Goal: Contribute content: Contribute content

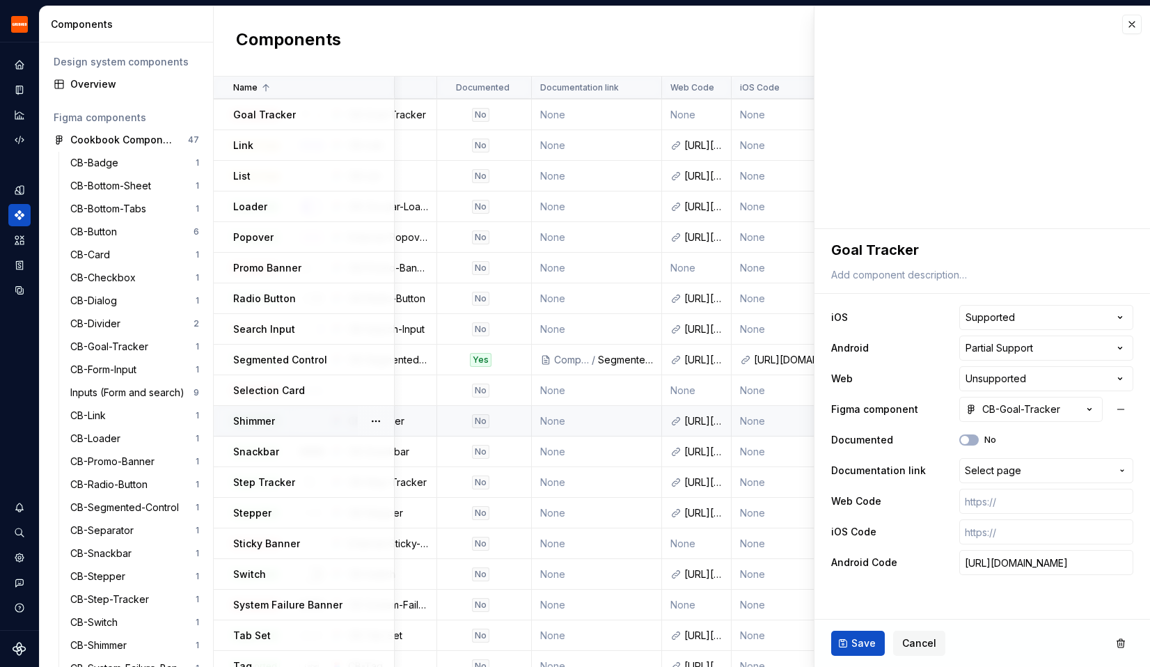
scroll to position [333, 384]
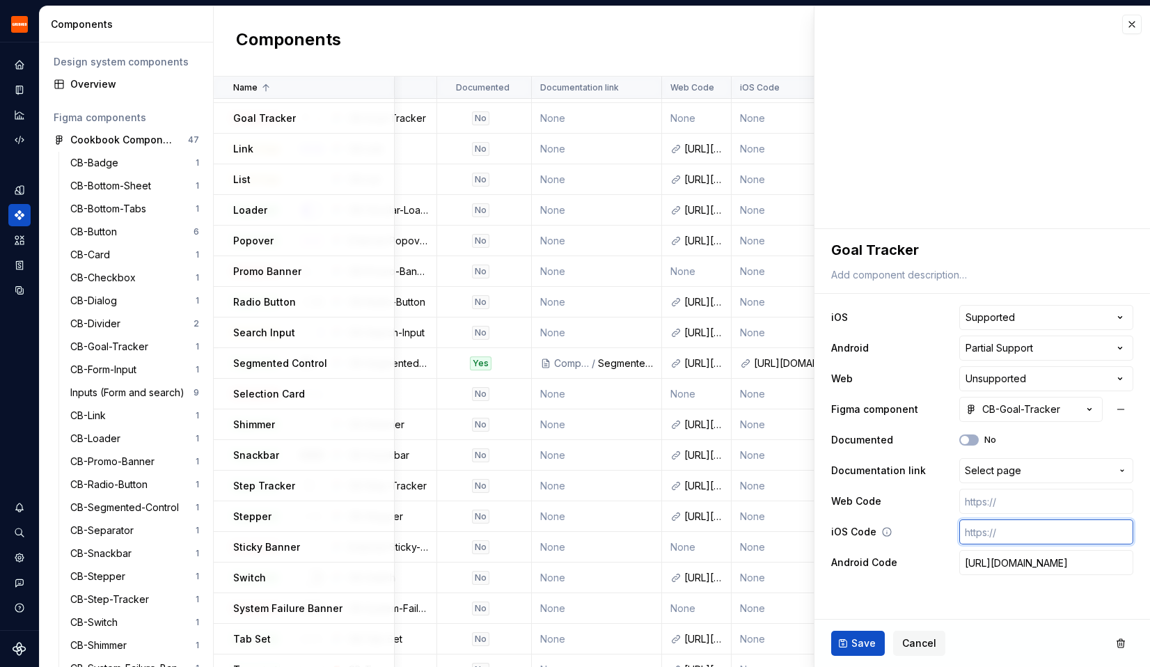
click at [980, 531] on input "text" at bounding box center [1046, 531] width 174 height 25
paste input "[URL][DOMAIN_NAME]"
type textarea "*"
type input "[URL][DOMAIN_NAME]"
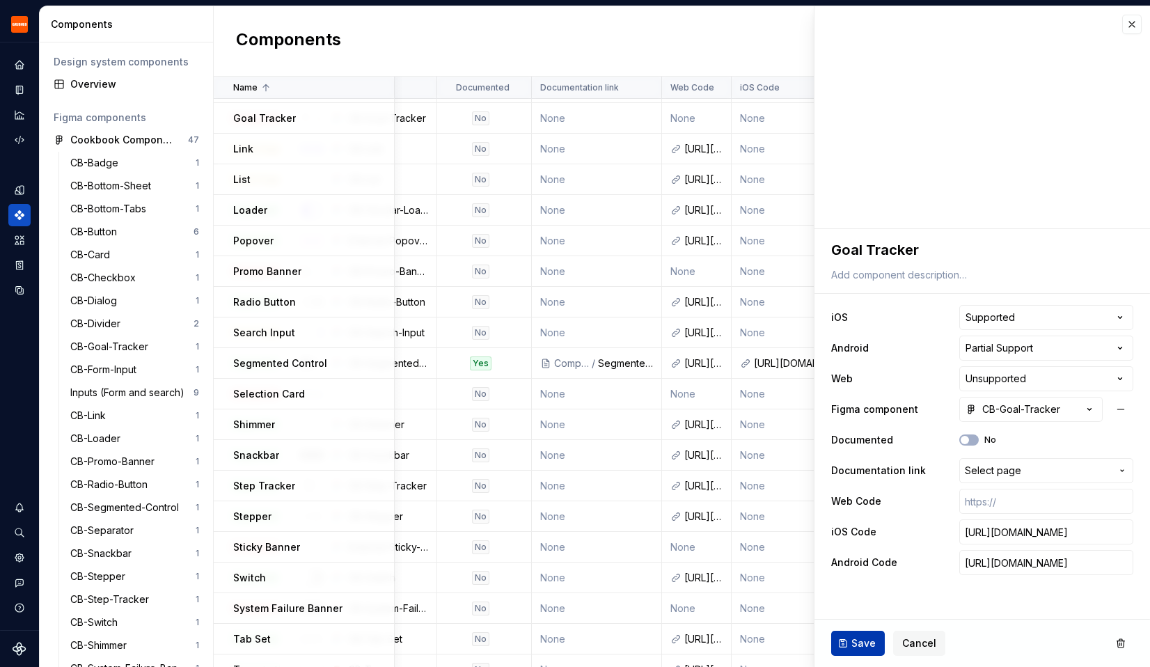
click at [870, 637] on span "Save" at bounding box center [864, 643] width 24 height 14
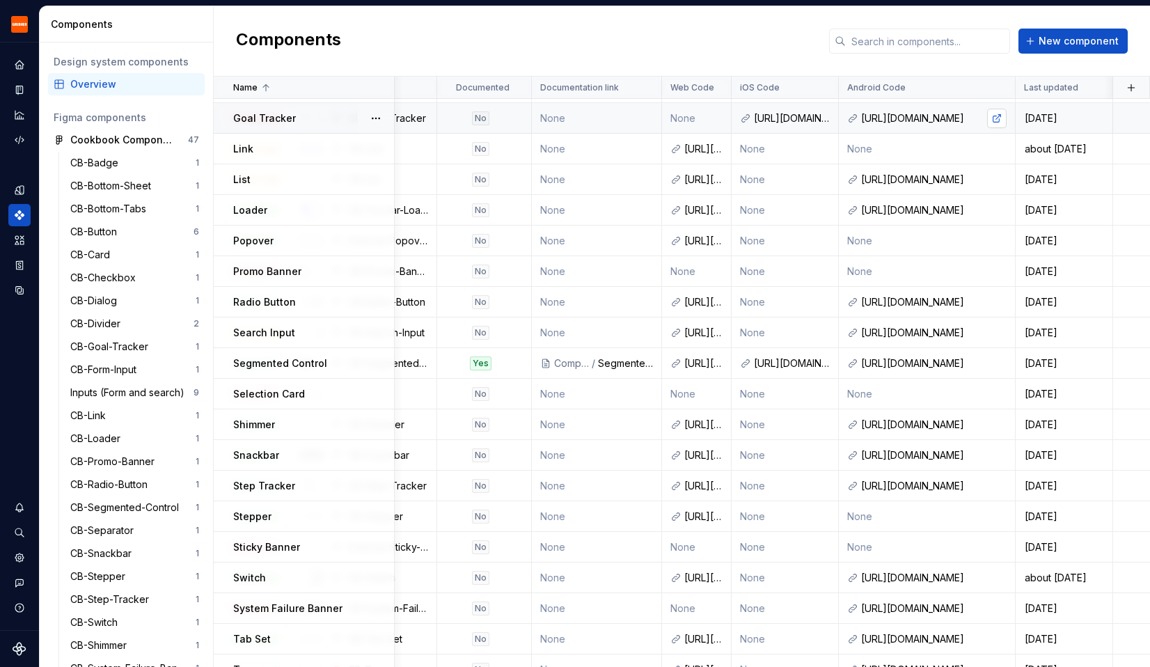
click at [996, 119] on link at bounding box center [996, 118] width 19 height 19
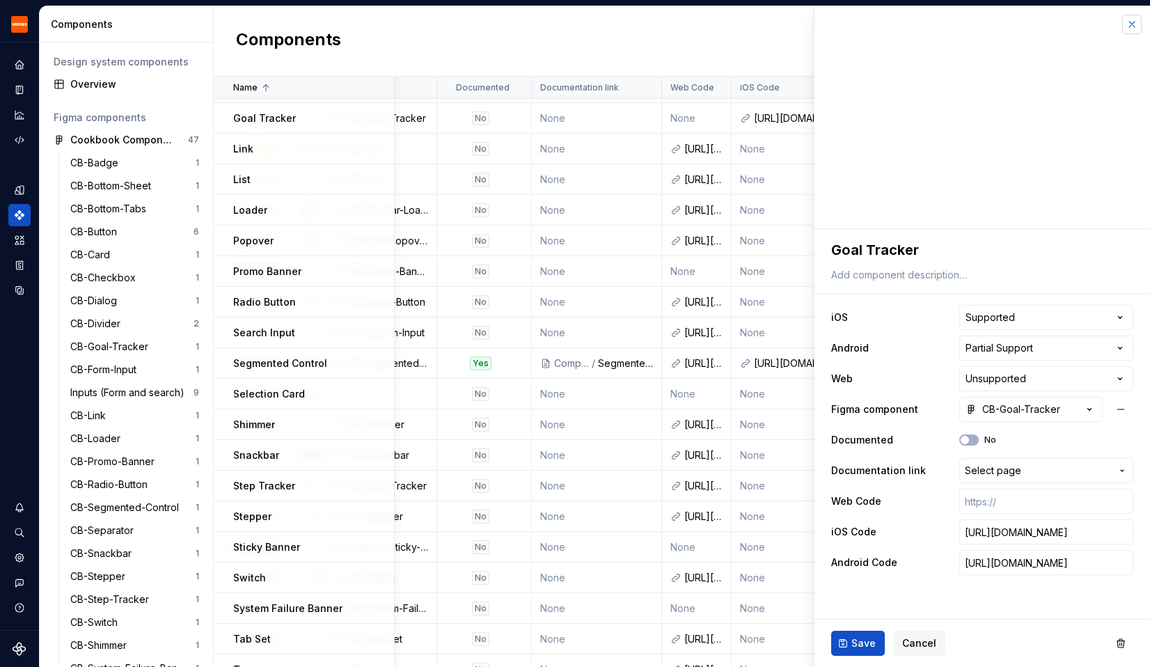
click at [1130, 25] on button "button" at bounding box center [1131, 24] width 19 height 19
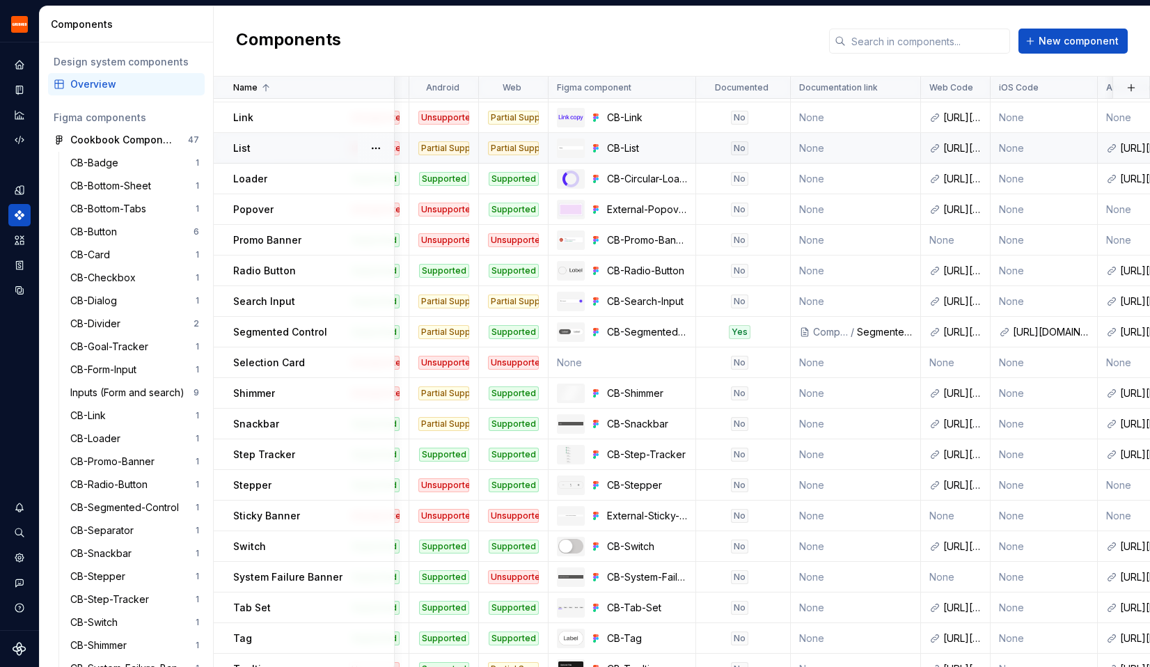
scroll to position [364, 0]
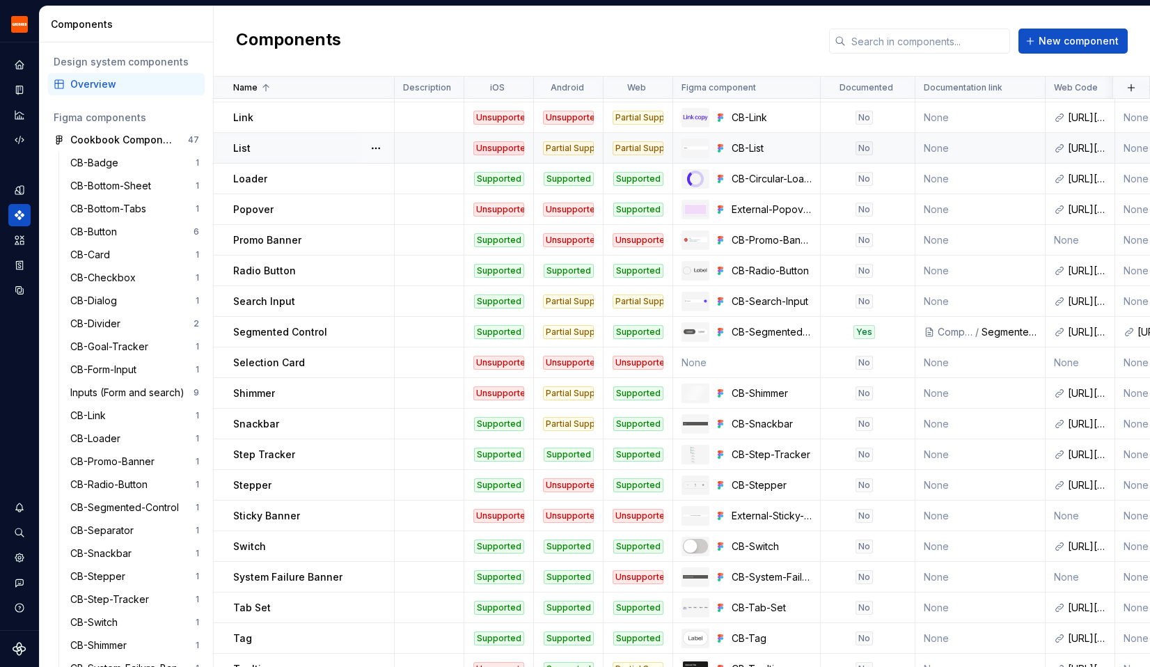
click at [299, 153] on div "List" at bounding box center [313, 148] width 160 height 14
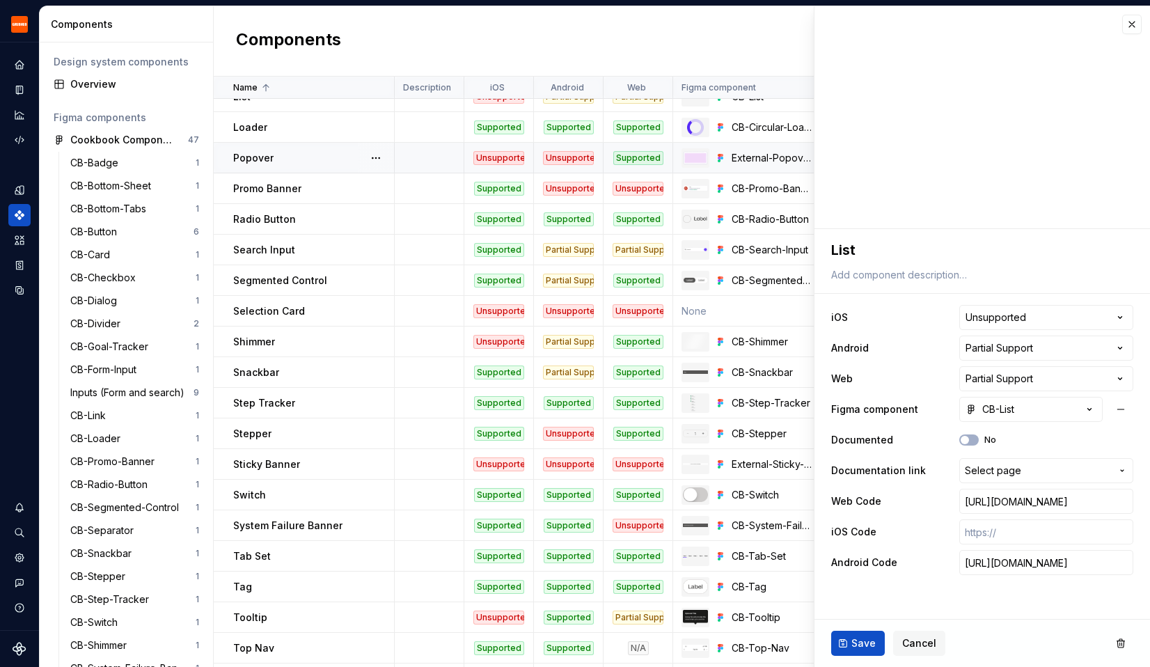
scroll to position [417, 0]
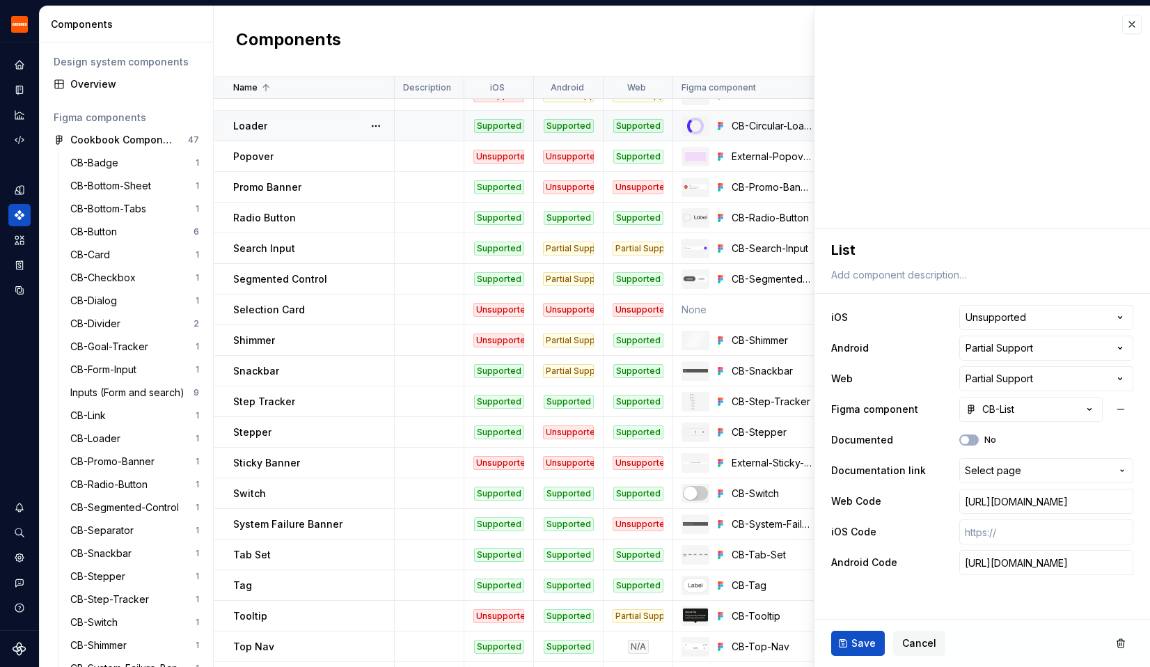
click at [265, 126] on div "Loader" at bounding box center [313, 126] width 160 height 14
click at [1127, 35] on div "Connecting to Figma component preview..." at bounding box center [983, 117] width 336 height 223
click at [1133, 25] on button "button" at bounding box center [1131, 24] width 19 height 19
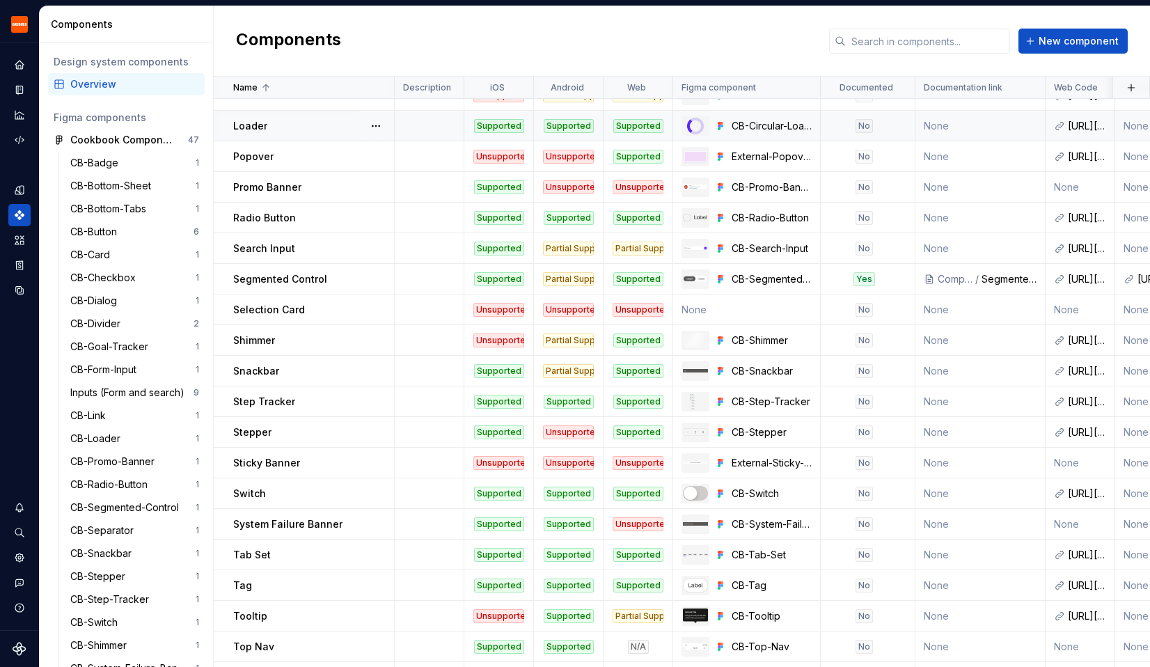
click at [245, 131] on p "Loader" at bounding box center [250, 126] width 34 height 14
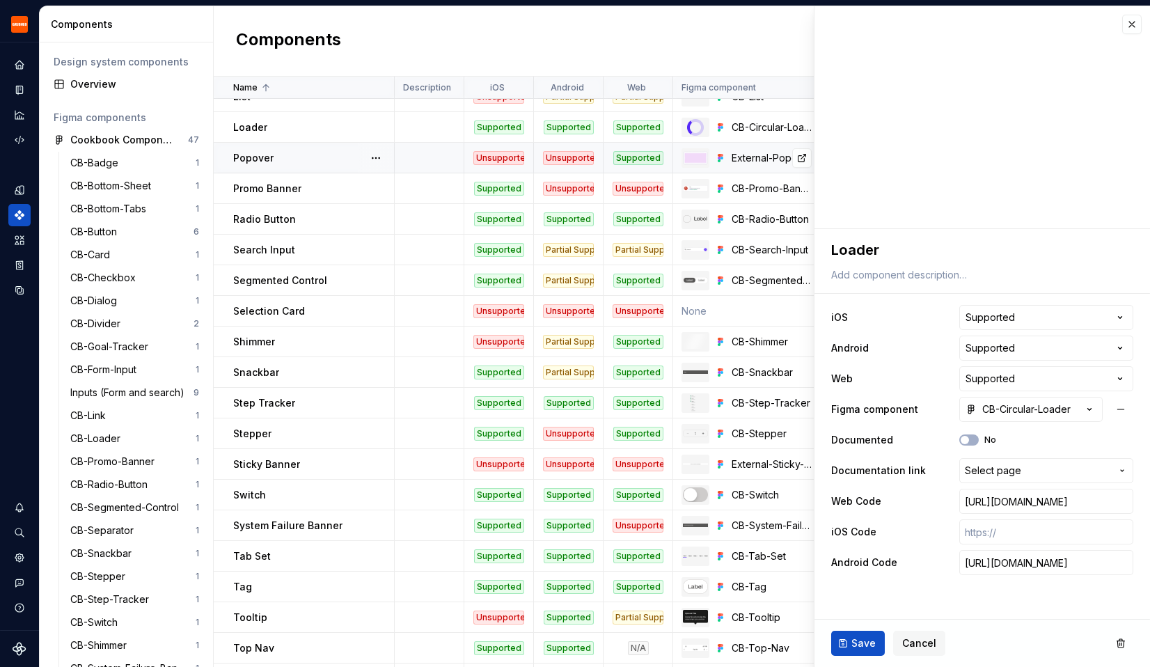
scroll to position [428, 0]
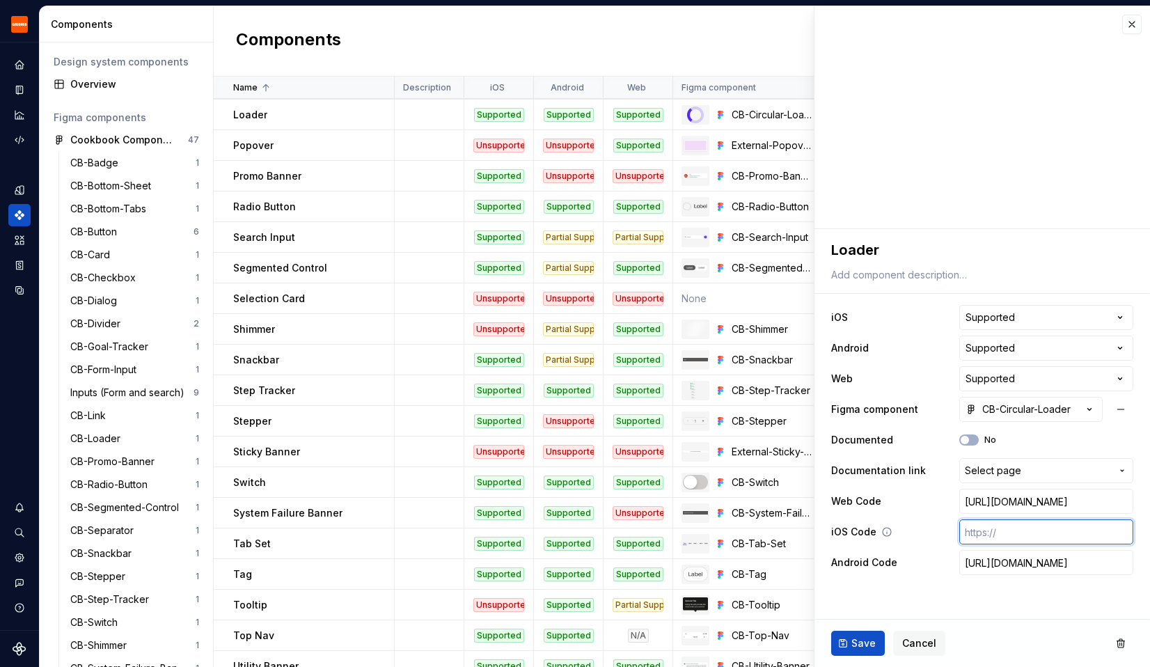
click at [976, 533] on input "text" at bounding box center [1046, 531] width 174 height 25
paste input "[URL][DOMAIN_NAME]"
type textarea "*"
type input "[URL][DOMAIN_NAME]"
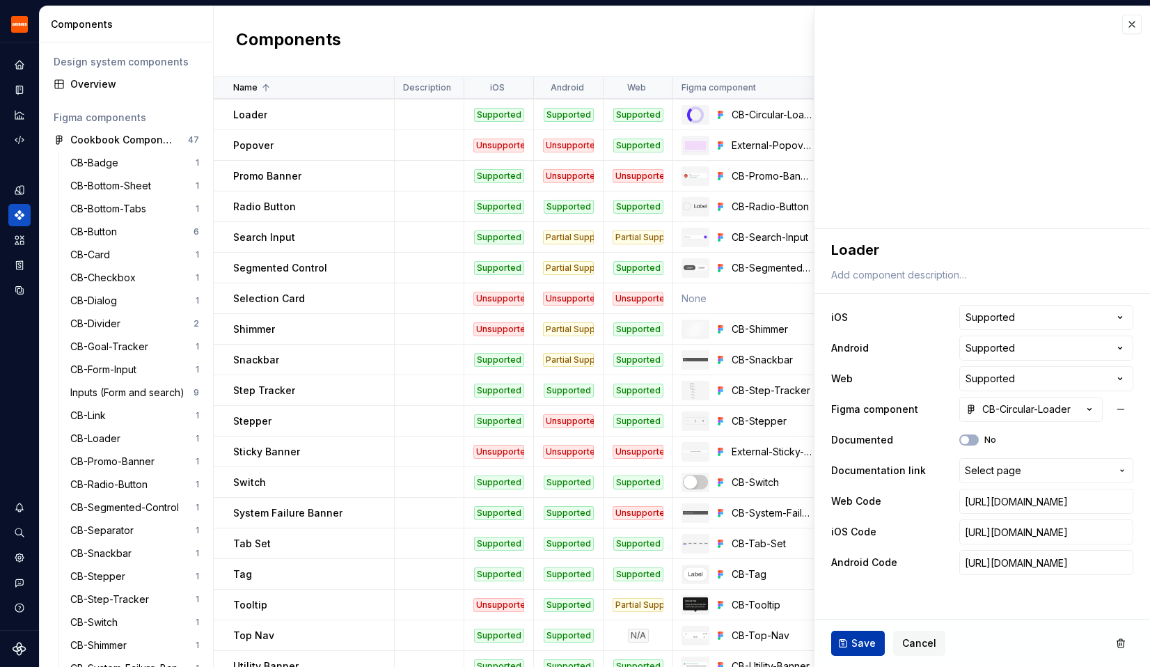
scroll to position [0, 0]
click at [857, 636] on button "Save" at bounding box center [858, 643] width 54 height 25
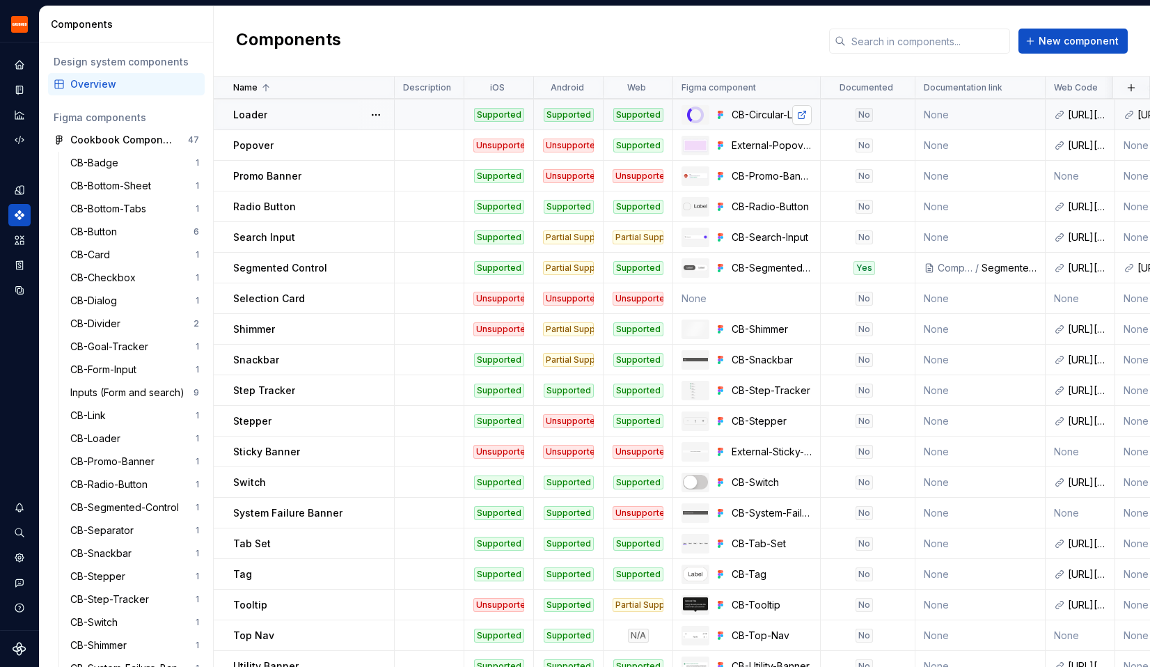
click at [801, 115] on link at bounding box center [801, 114] width 19 height 19
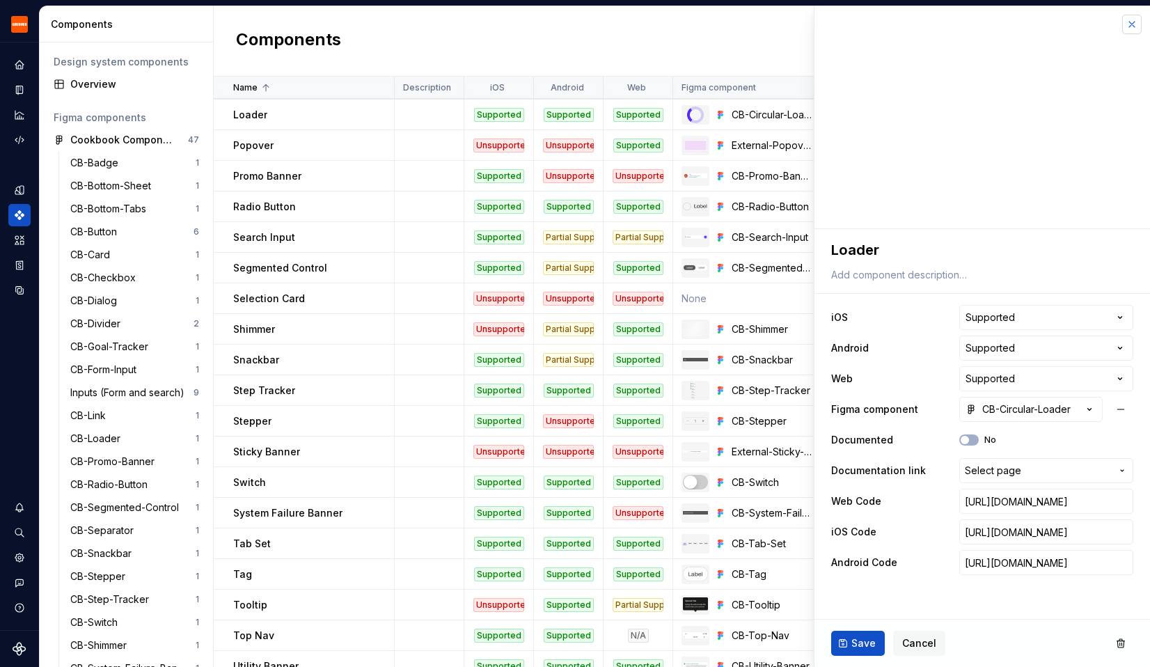
click at [1131, 26] on button "button" at bounding box center [1131, 24] width 19 height 19
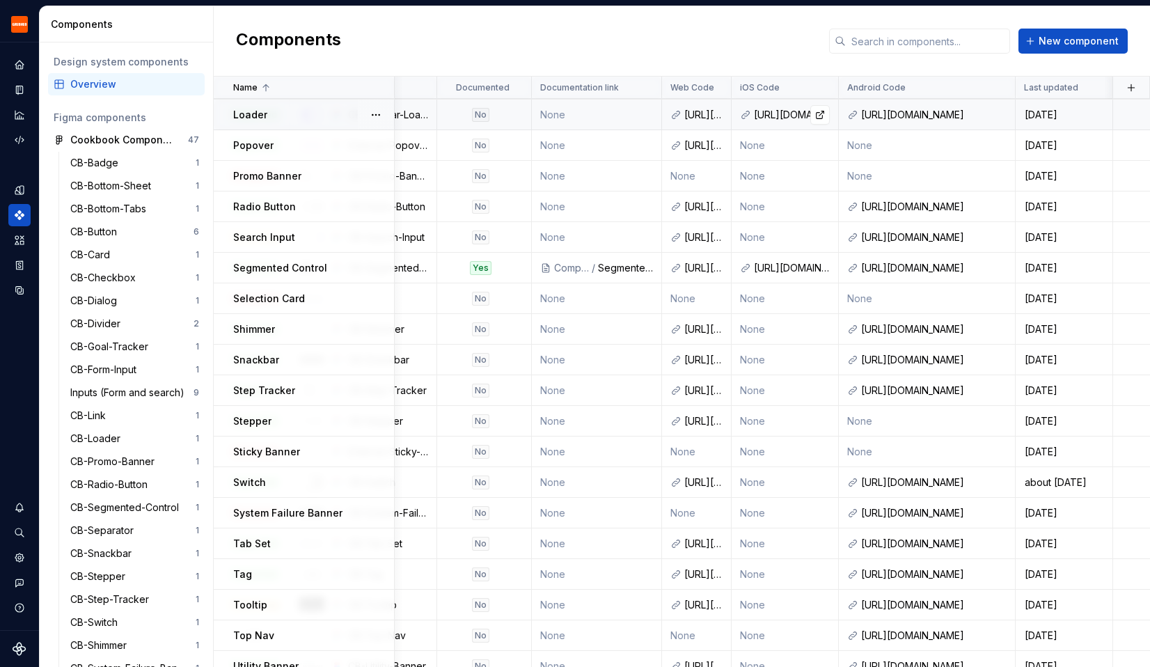
scroll to position [428, 384]
click at [710, 116] on link at bounding box center [712, 114] width 19 height 19
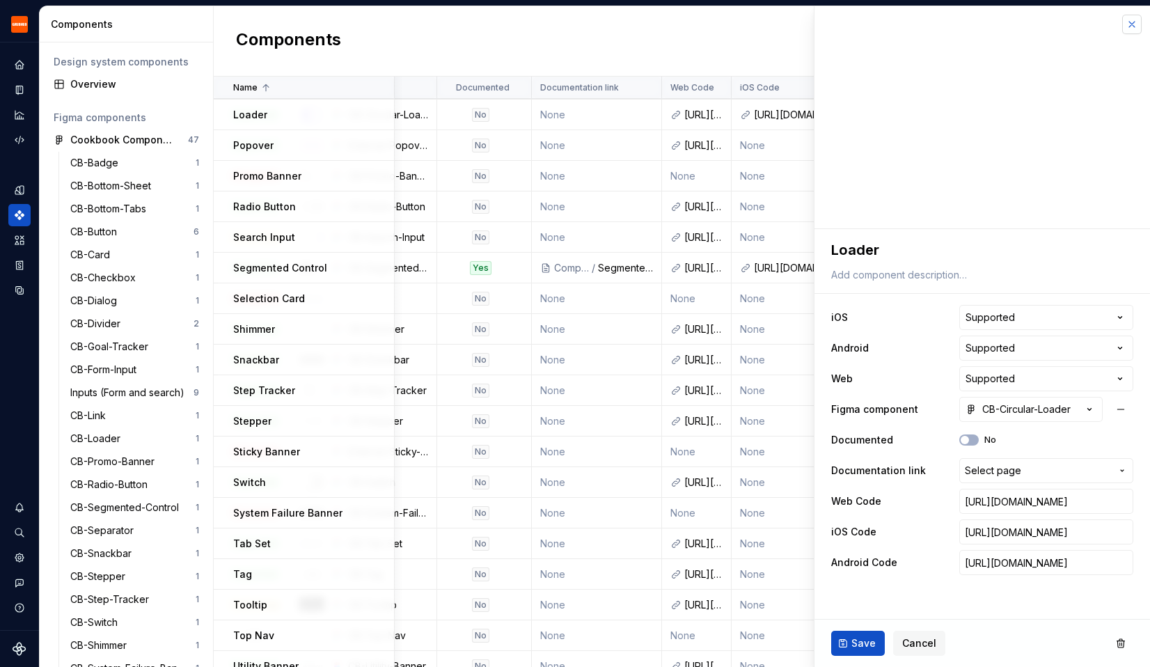
click at [1133, 30] on button "button" at bounding box center [1131, 24] width 19 height 19
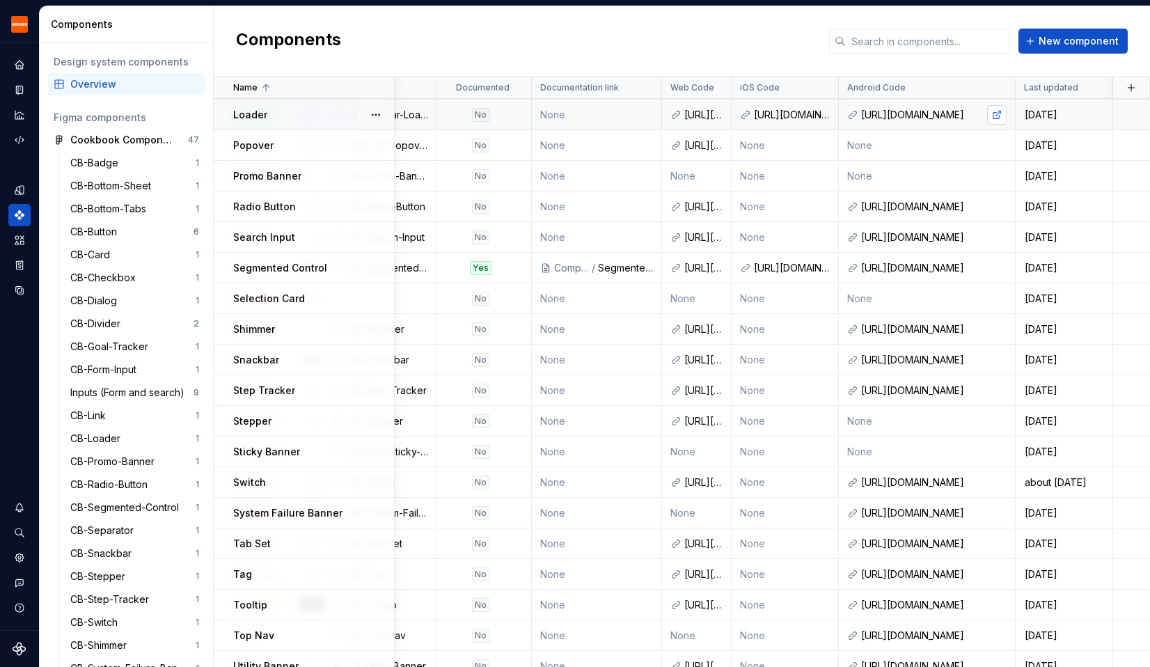
click at [998, 116] on link at bounding box center [996, 114] width 19 height 19
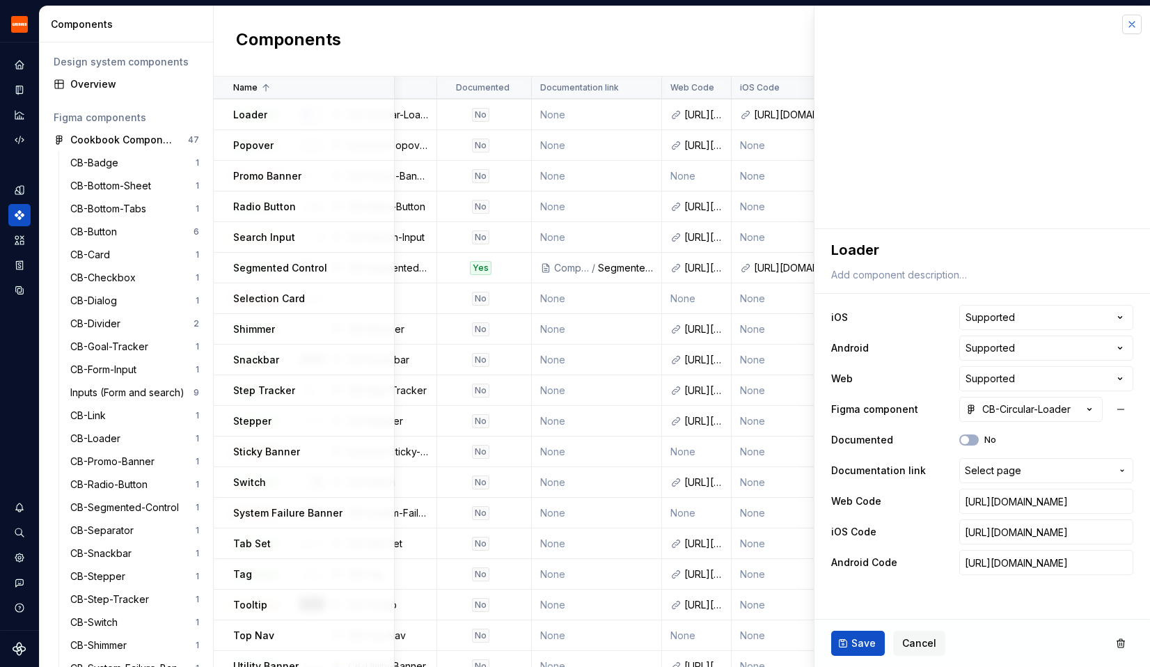
click at [1136, 26] on button "button" at bounding box center [1131, 24] width 19 height 19
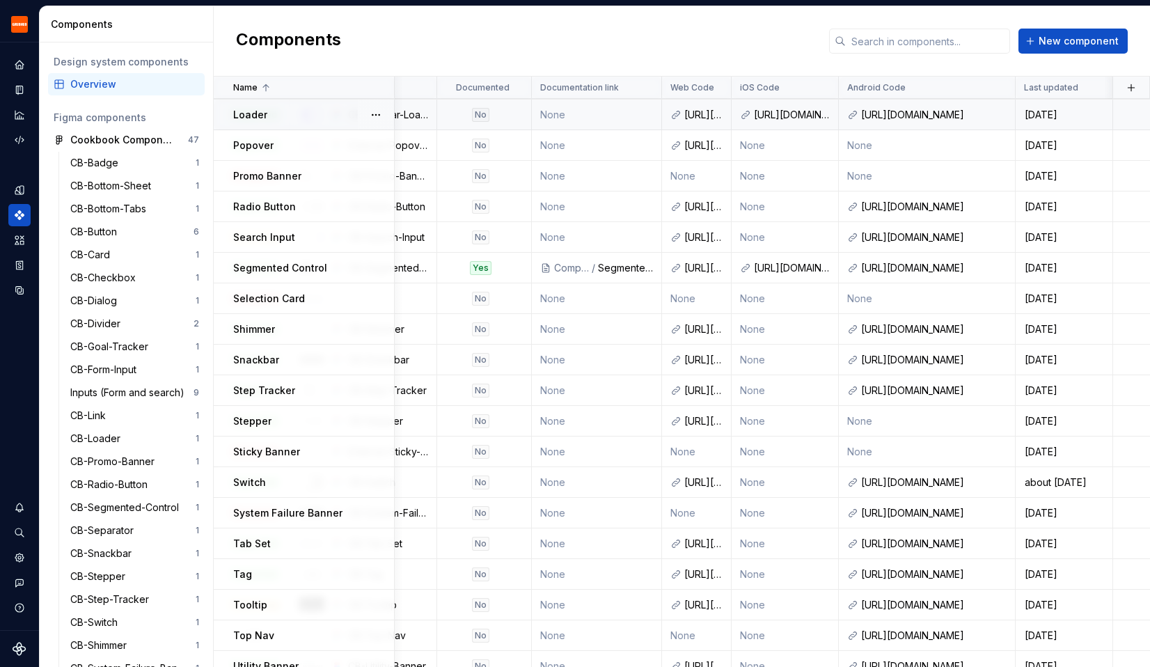
click at [302, 110] on div "Loader" at bounding box center [313, 115] width 160 height 14
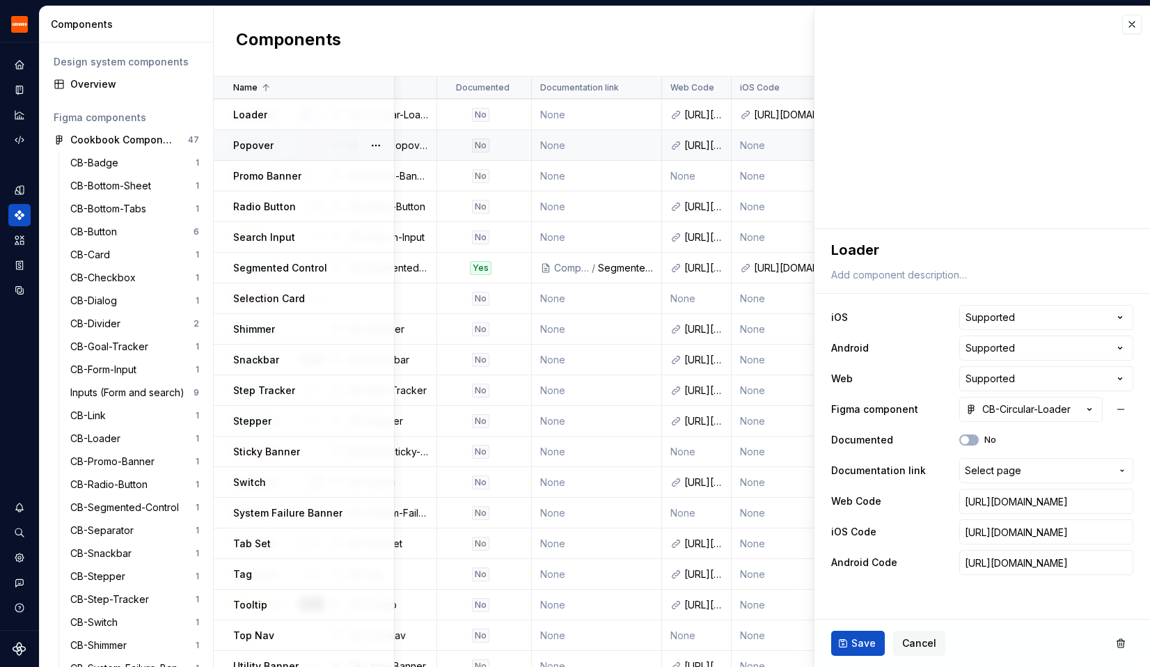
click at [269, 154] on td "Popover" at bounding box center [304, 145] width 181 height 31
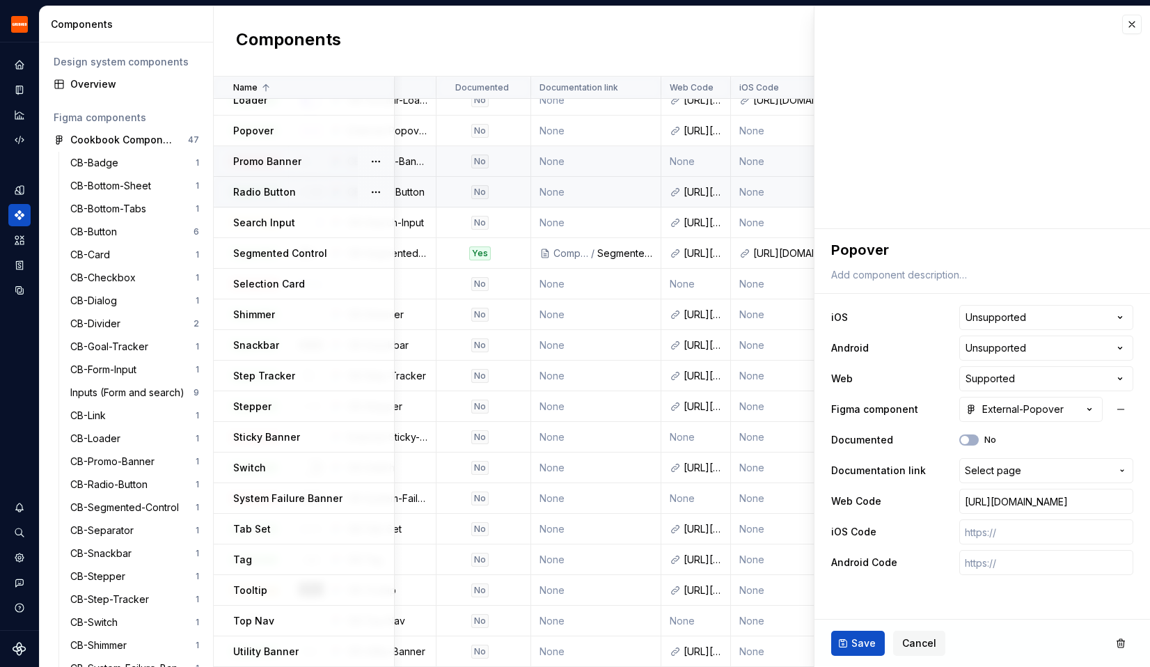
scroll to position [443, 384]
click at [281, 171] on td "Promo Banner" at bounding box center [304, 161] width 181 height 31
click at [317, 203] on td "Radio Button" at bounding box center [304, 192] width 181 height 31
click at [290, 168] on td "Promo Banner" at bounding box center [304, 161] width 181 height 31
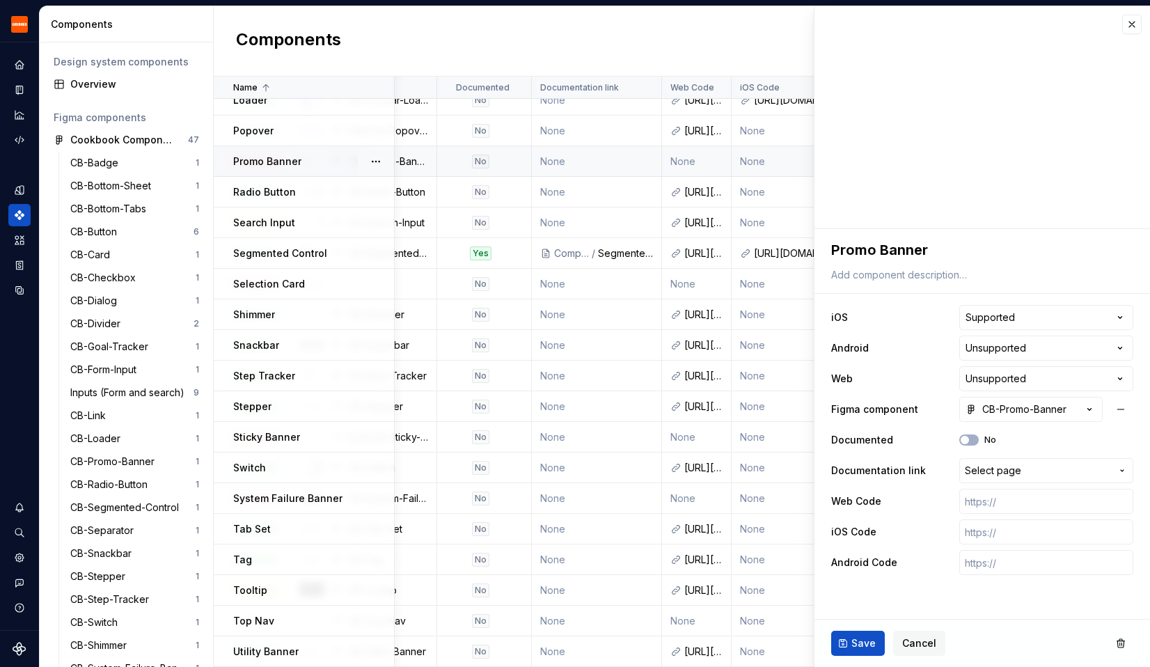
click at [276, 162] on p "Promo Banner" at bounding box center [267, 162] width 68 height 14
click at [990, 535] on input "text" at bounding box center [1046, 531] width 174 height 25
paste input "[URL][DOMAIN_NAME]"
type textarea "*"
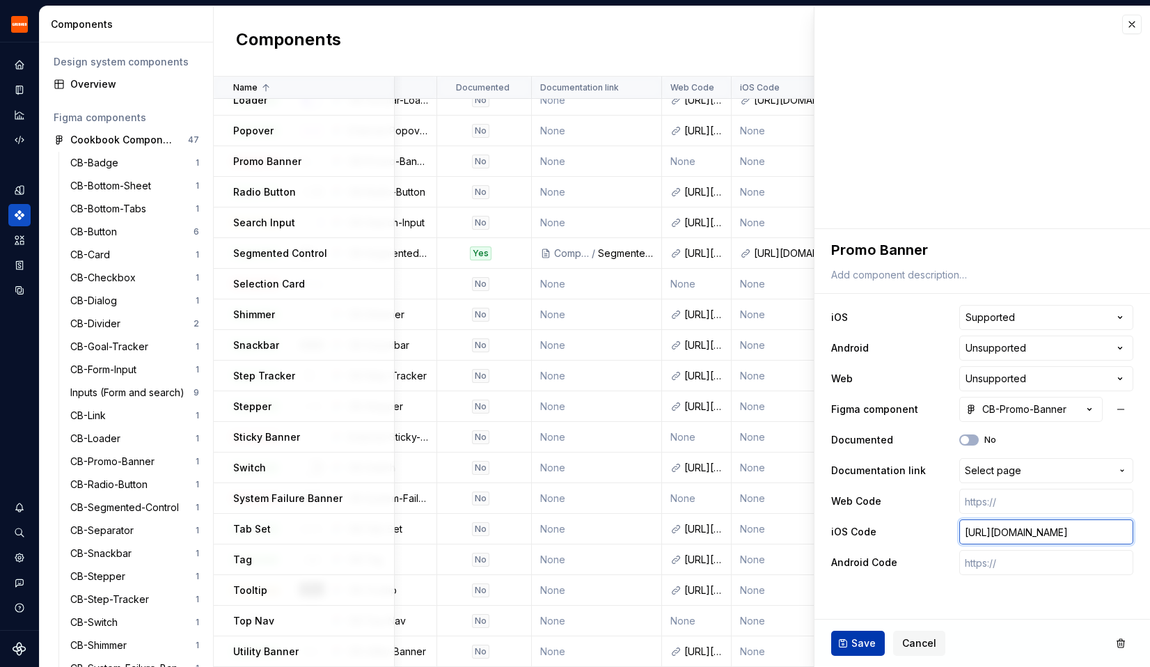
type input "[URL][DOMAIN_NAME]"
click at [861, 646] on span "Save" at bounding box center [864, 643] width 24 height 14
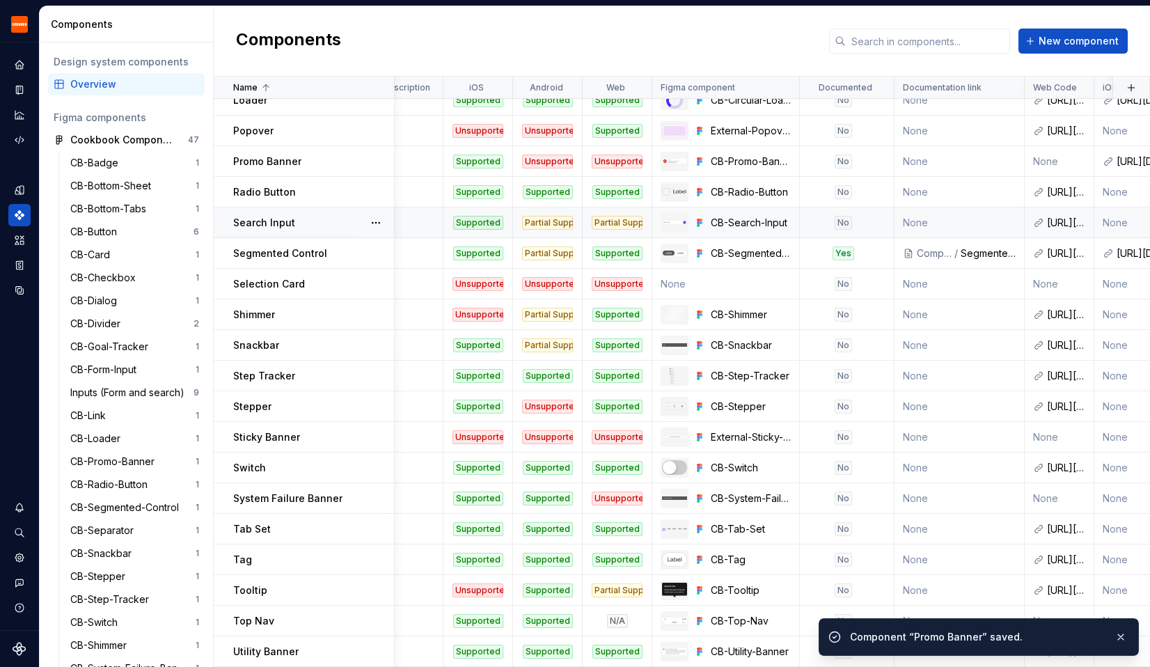
scroll to position [443, 0]
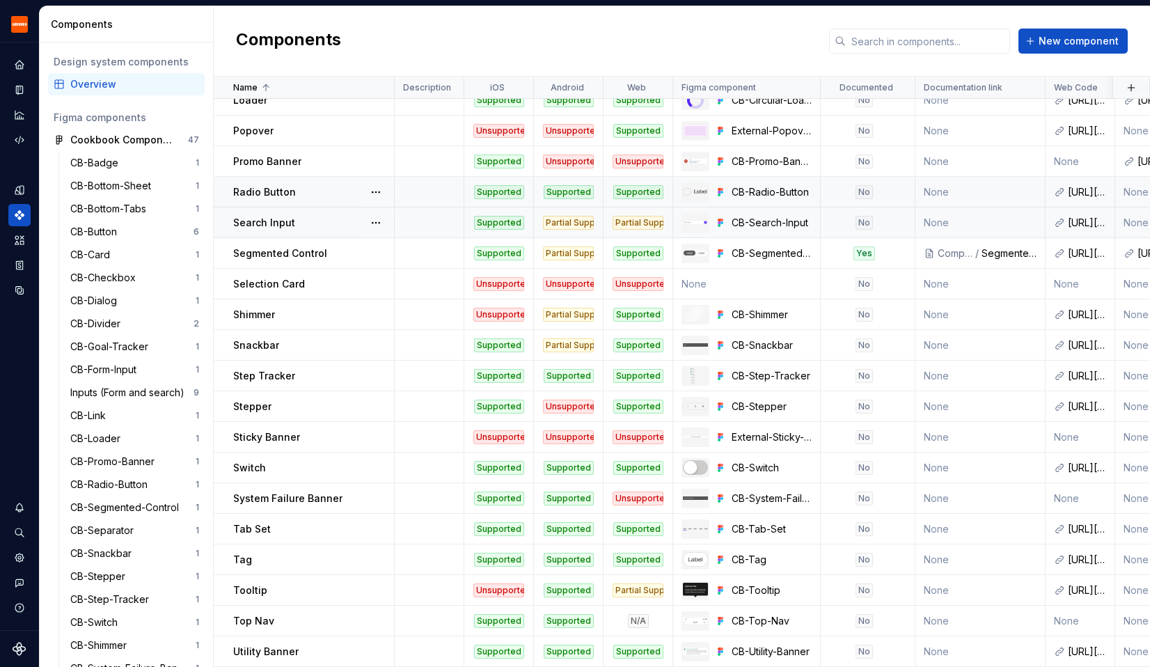
click at [299, 197] on div "Radio Button" at bounding box center [313, 192] width 160 height 14
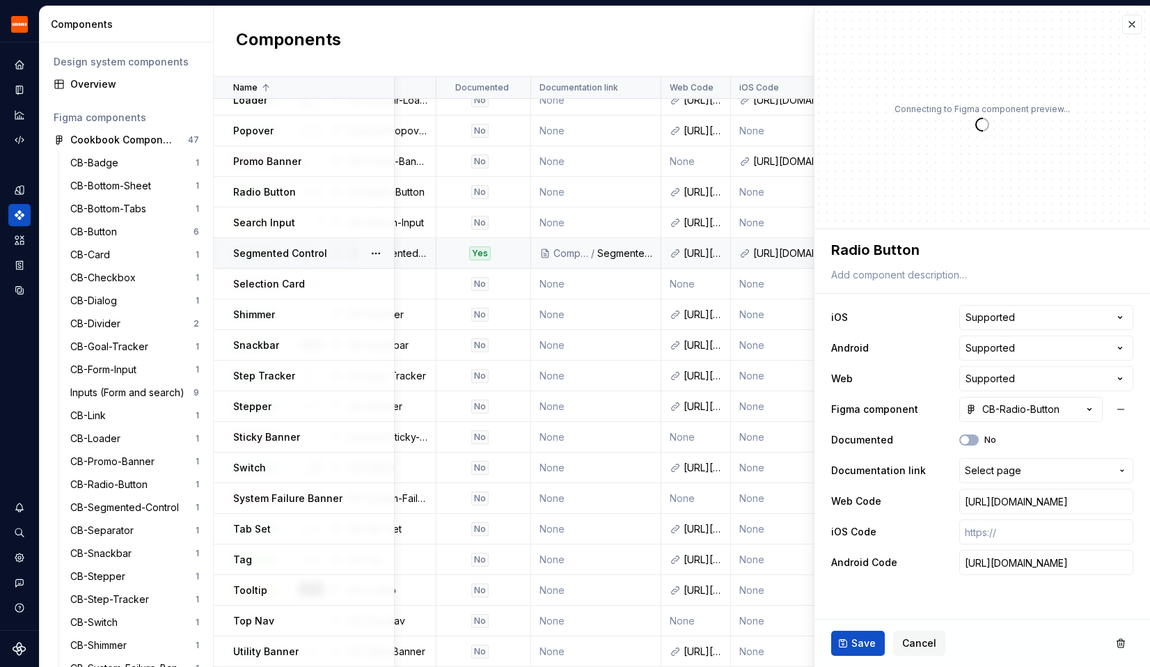
scroll to position [443, 384]
click at [982, 533] on input "text" at bounding box center [1046, 531] width 174 height 25
paste input "[URL][DOMAIN_NAME]"
type textarea "*"
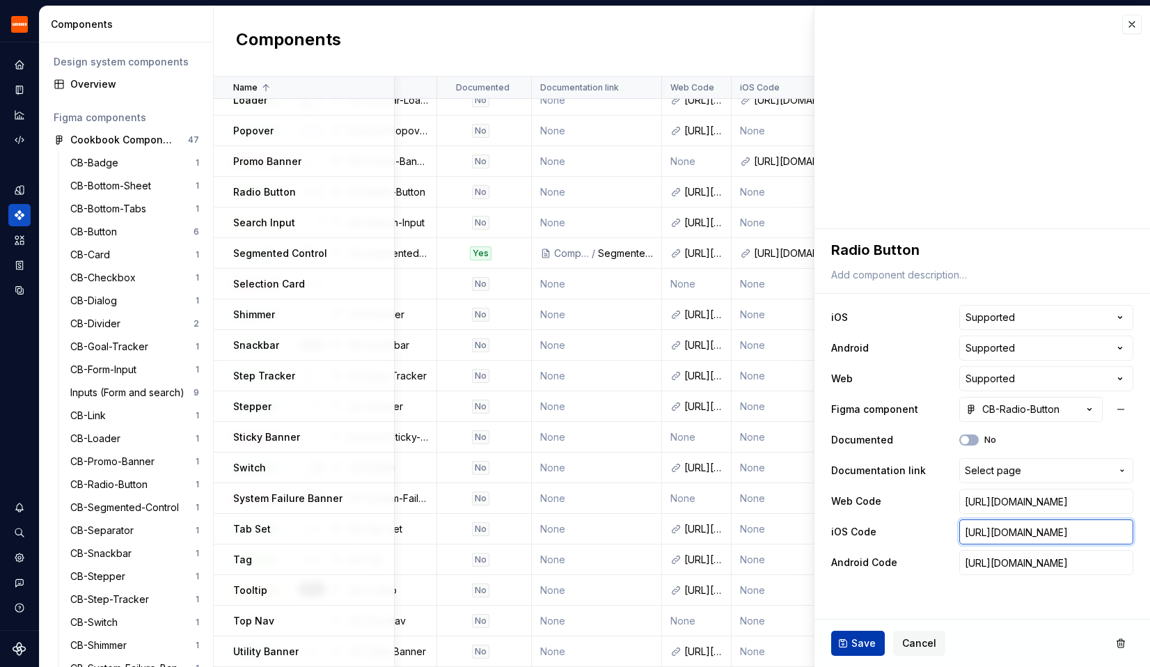
type input "[URL][DOMAIN_NAME]"
click at [860, 643] on span "Save" at bounding box center [864, 643] width 24 height 14
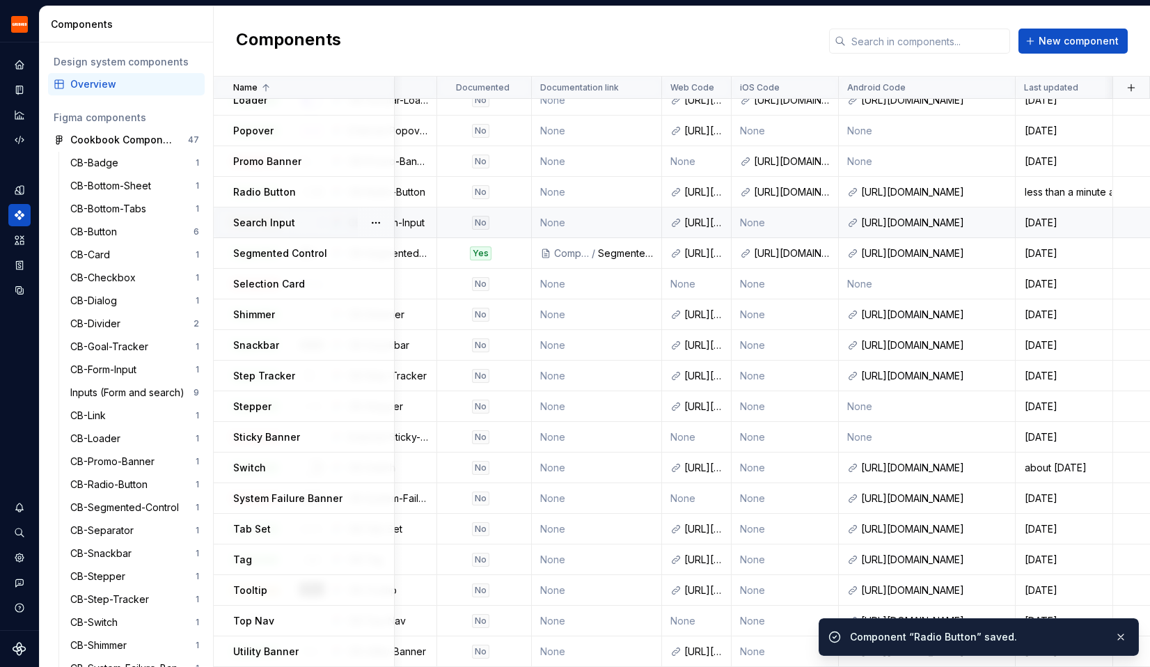
click at [283, 221] on p "Search Input" at bounding box center [264, 223] width 62 height 14
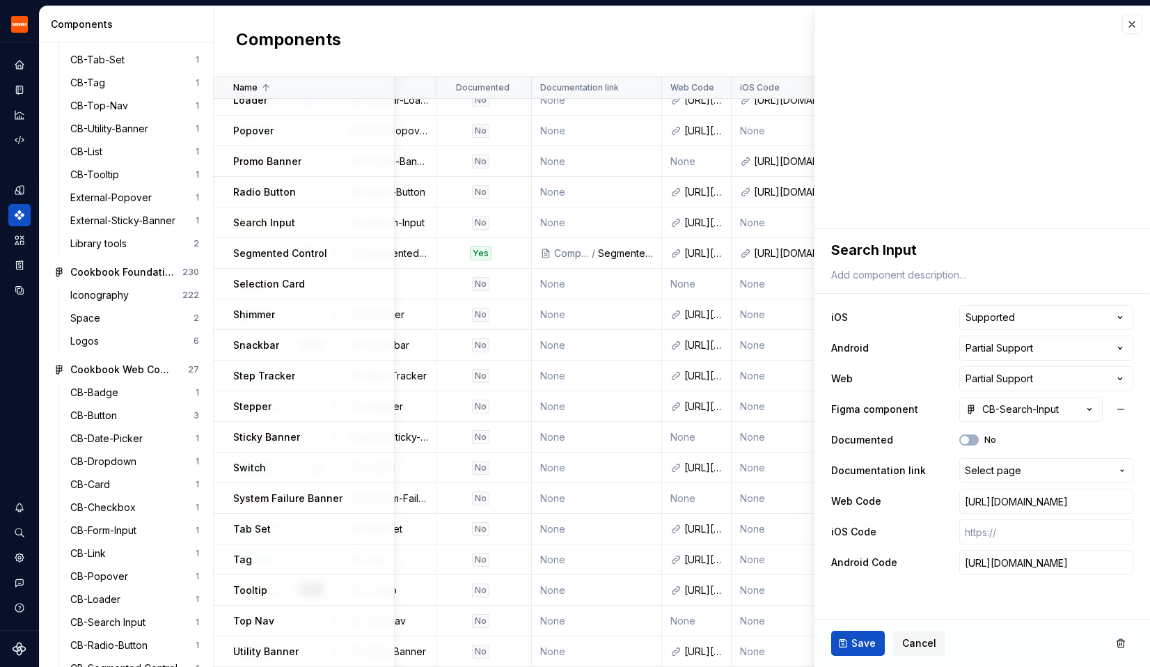
scroll to position [673, 0]
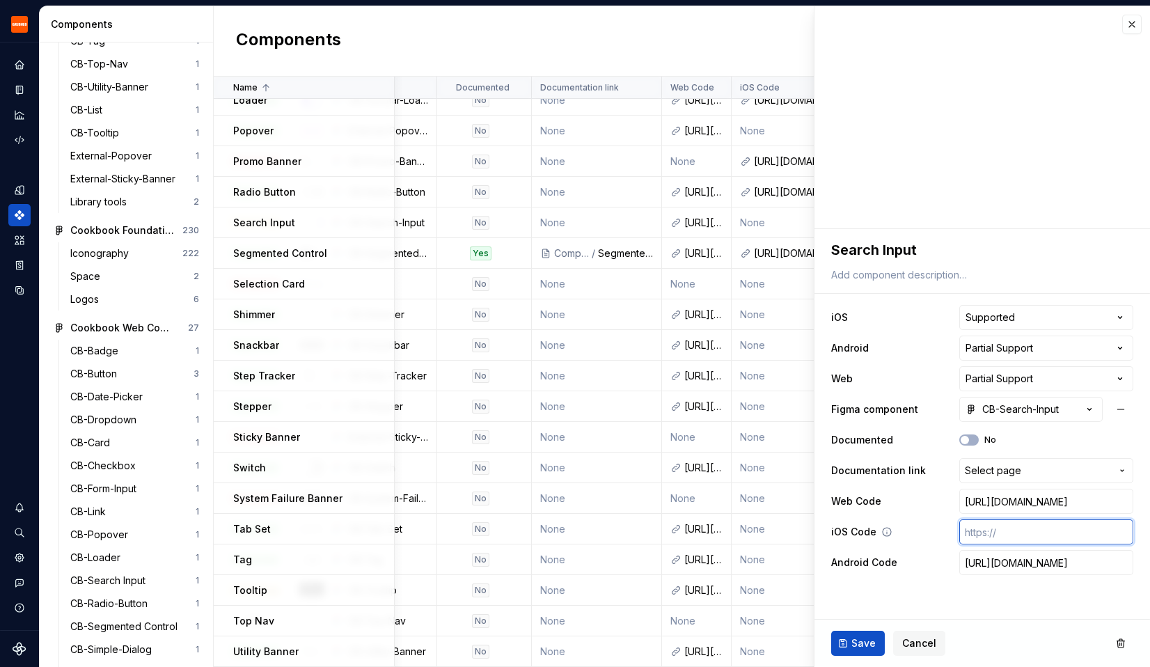
click at [1003, 533] on input "text" at bounding box center [1046, 531] width 174 height 25
paste input "[URL][DOMAIN_NAME]"
type textarea "*"
type input "[URL][DOMAIN_NAME]"
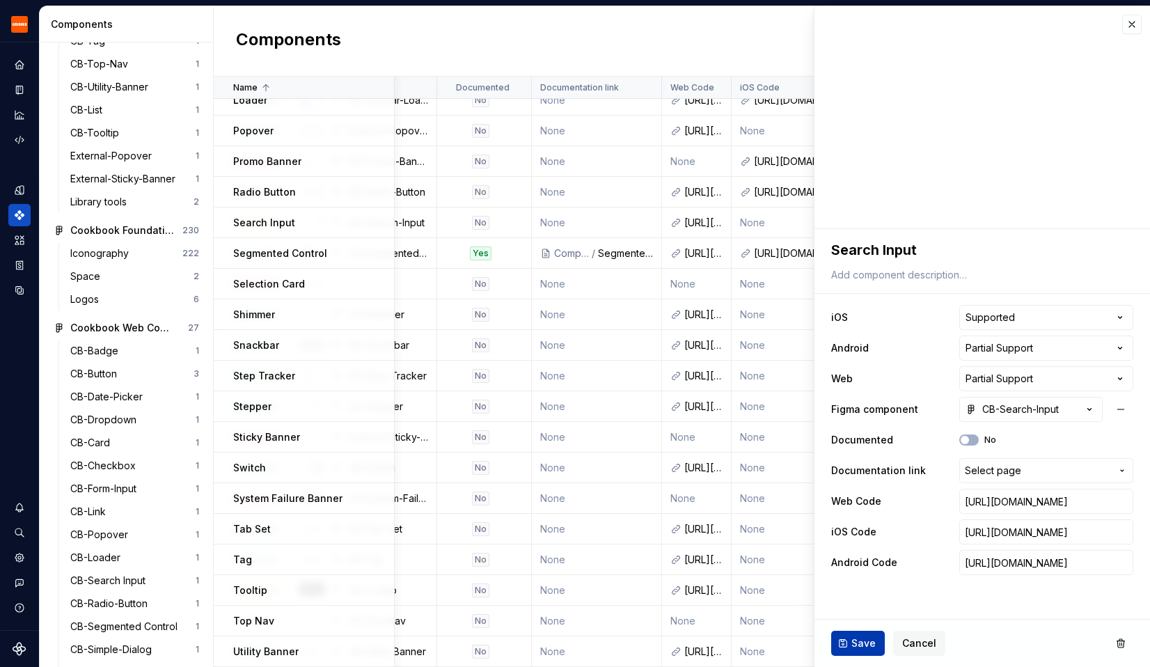
scroll to position [0, 0]
click at [833, 641] on button "Save" at bounding box center [858, 643] width 54 height 25
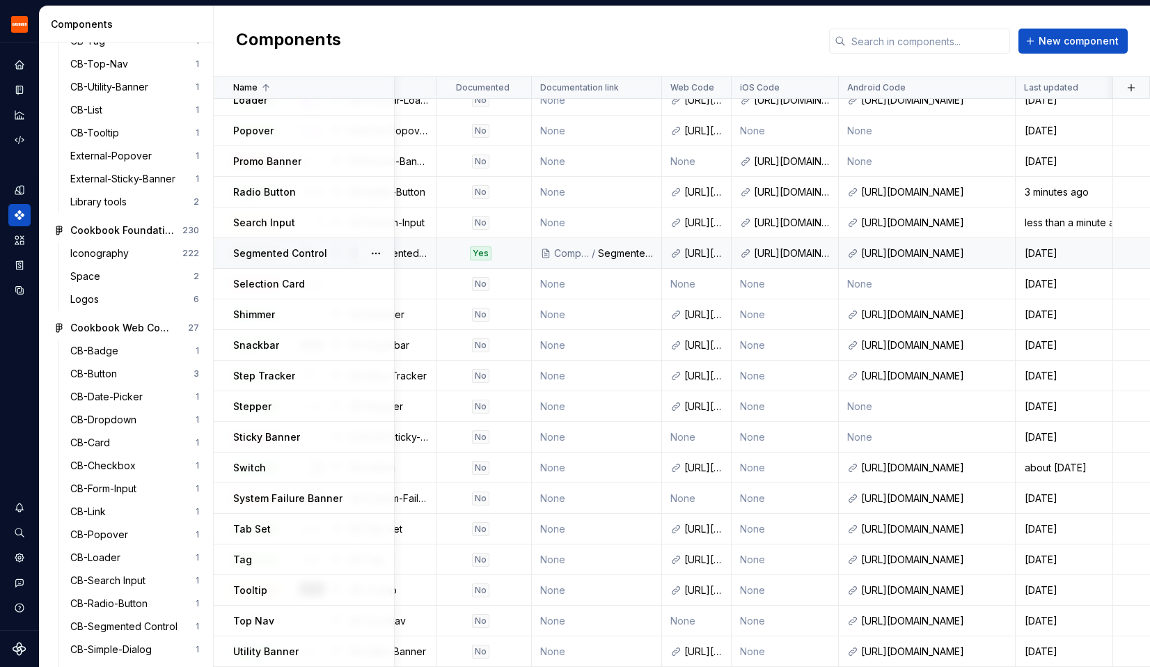
click at [276, 254] on p "Segmented Control" at bounding box center [280, 253] width 94 height 14
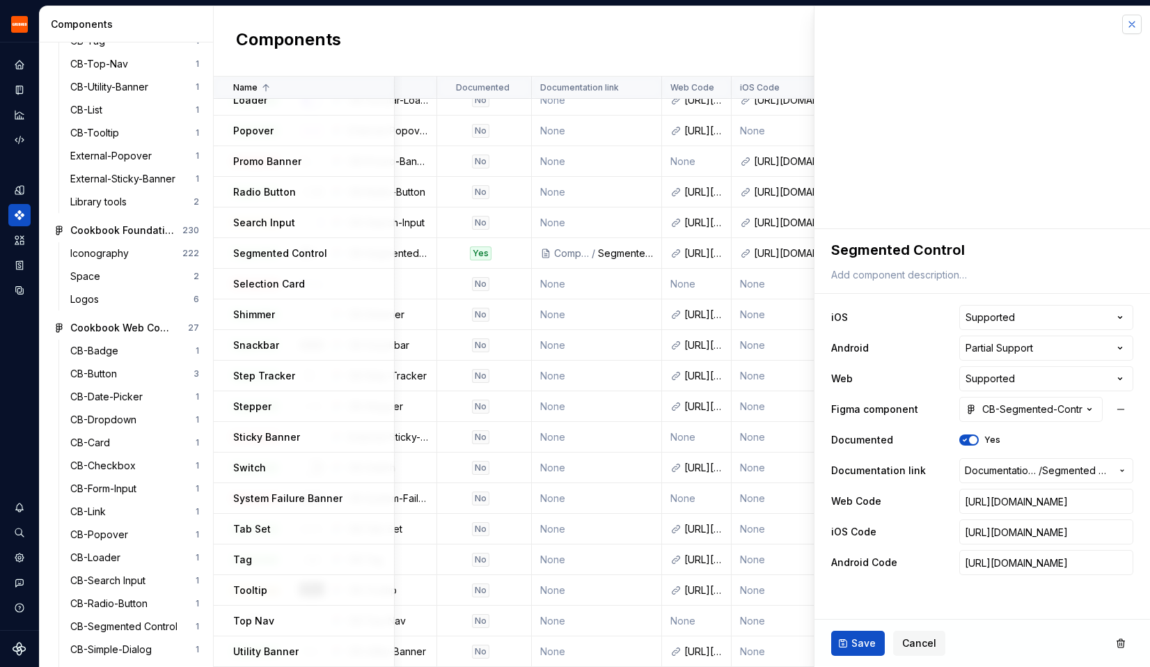
click at [1134, 24] on button "button" at bounding box center [1131, 24] width 19 height 19
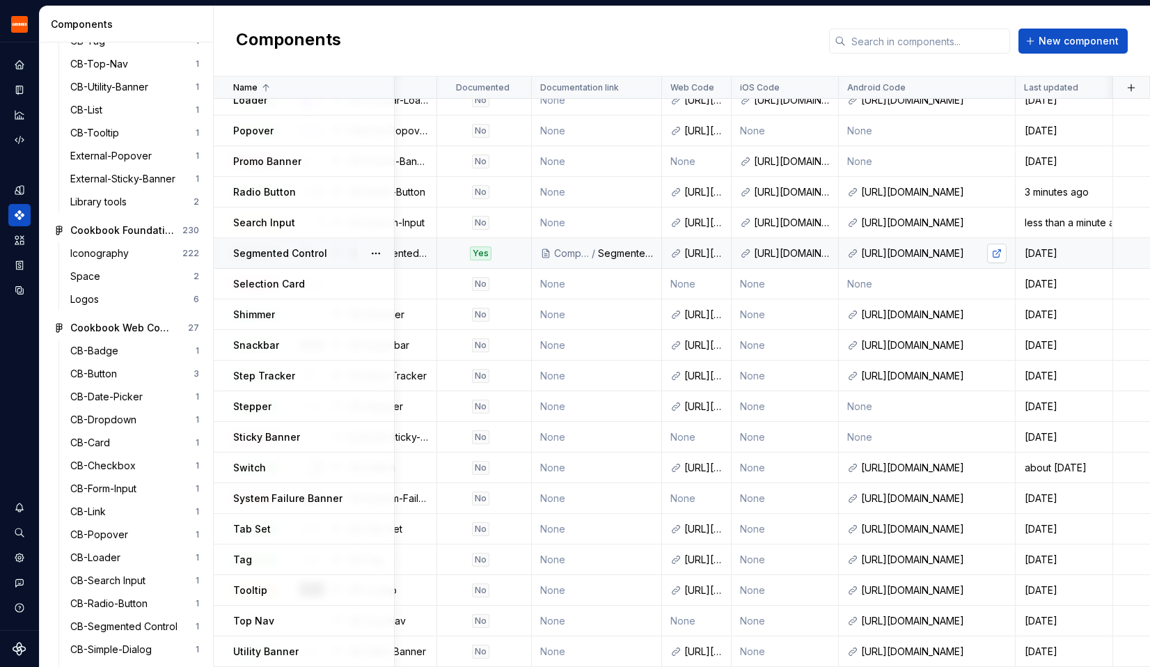
click at [1001, 251] on link at bounding box center [996, 253] width 19 height 19
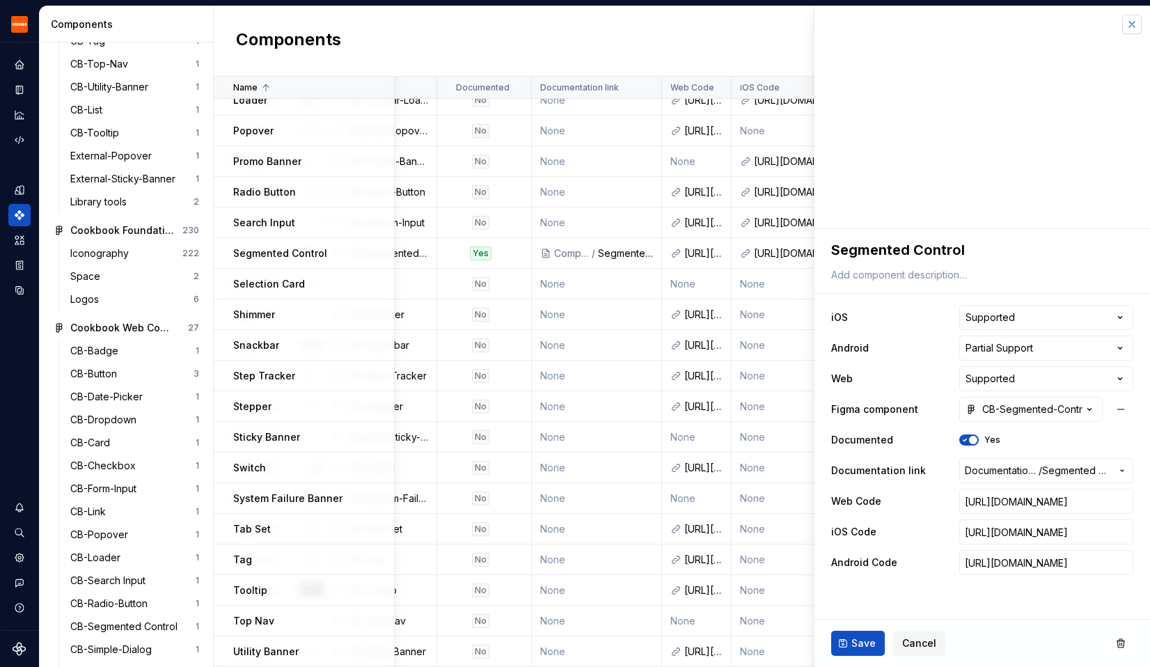
click at [1139, 17] on button "button" at bounding box center [1131, 24] width 19 height 19
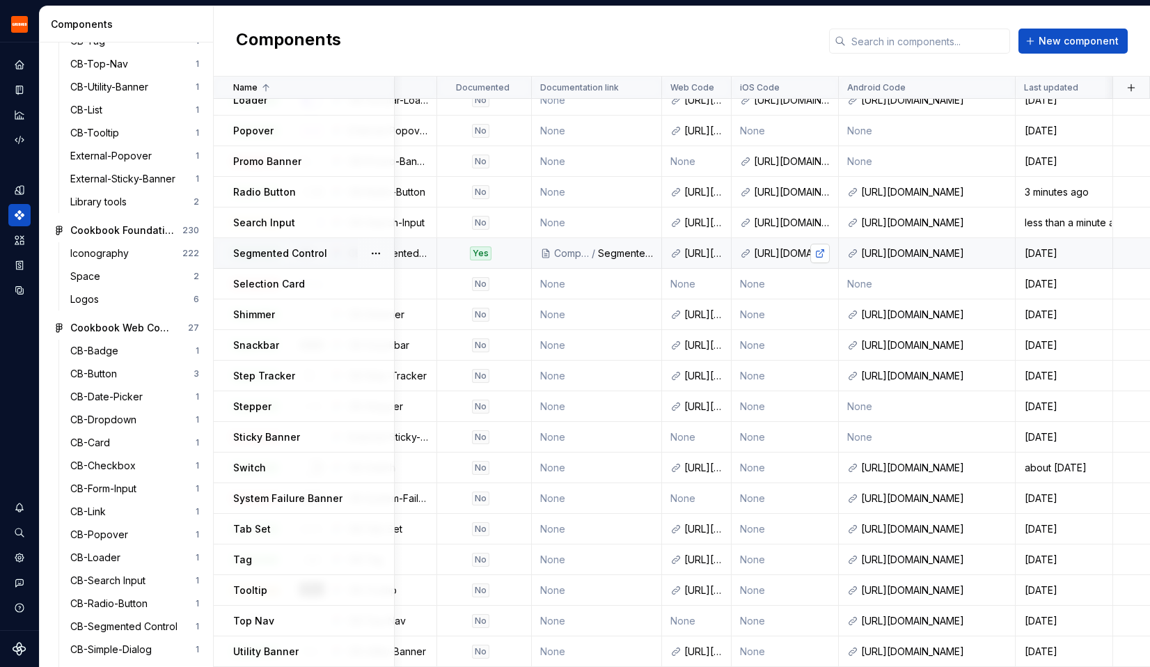
click at [820, 253] on link at bounding box center [819, 253] width 19 height 19
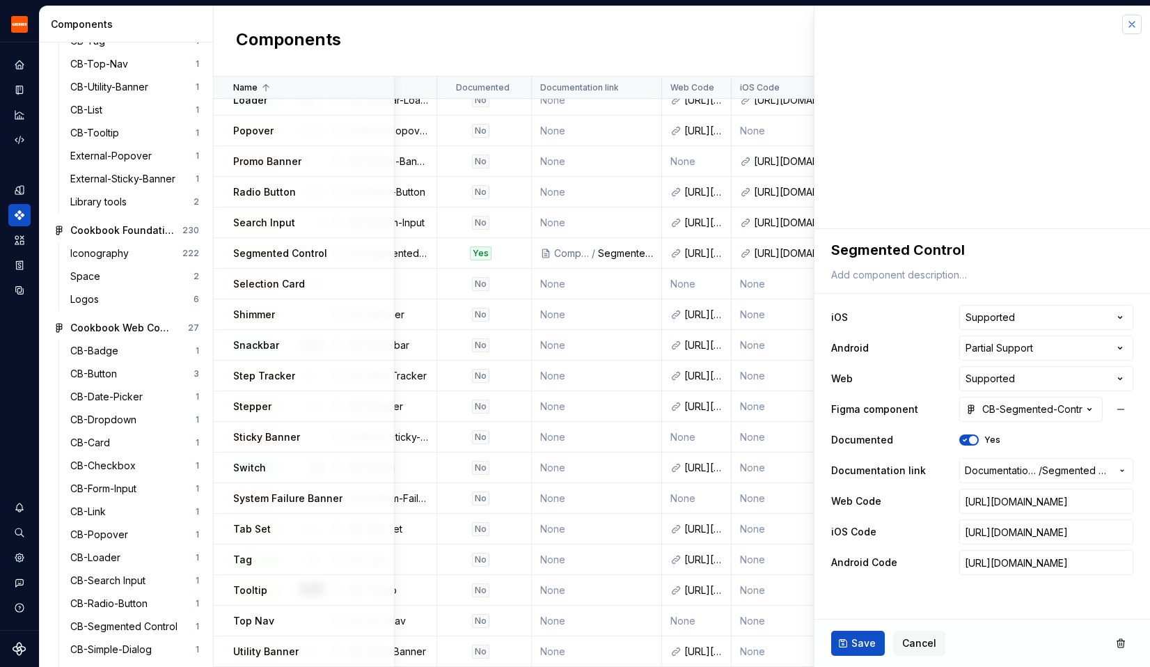
click at [1132, 26] on button "button" at bounding box center [1131, 24] width 19 height 19
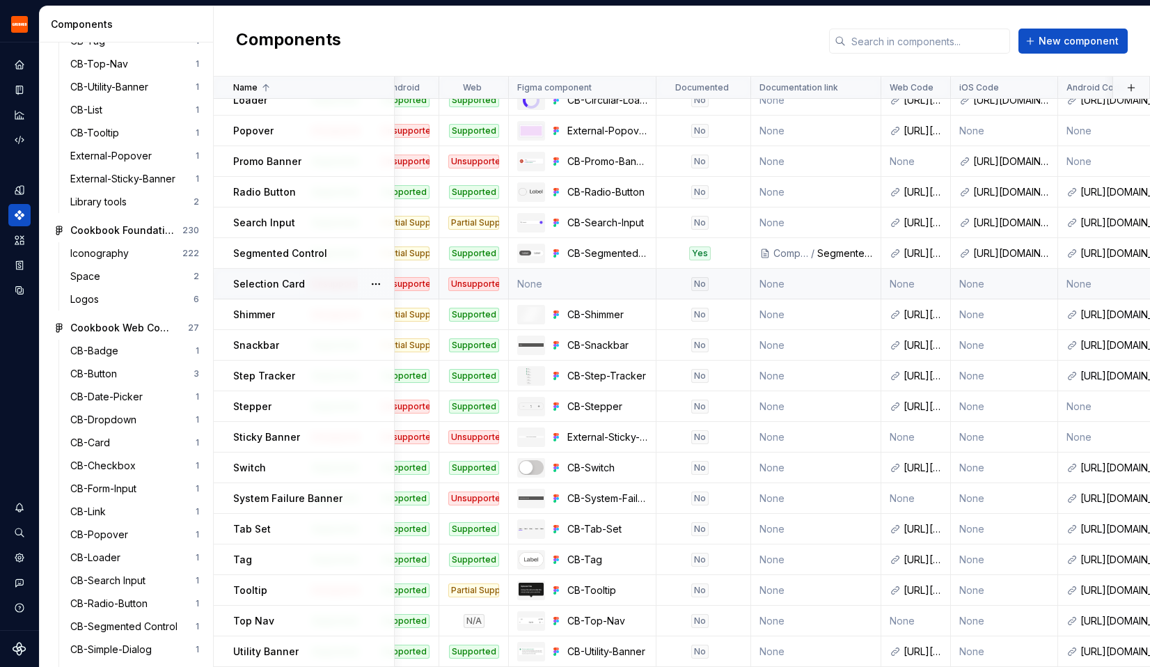
scroll to position [443, 0]
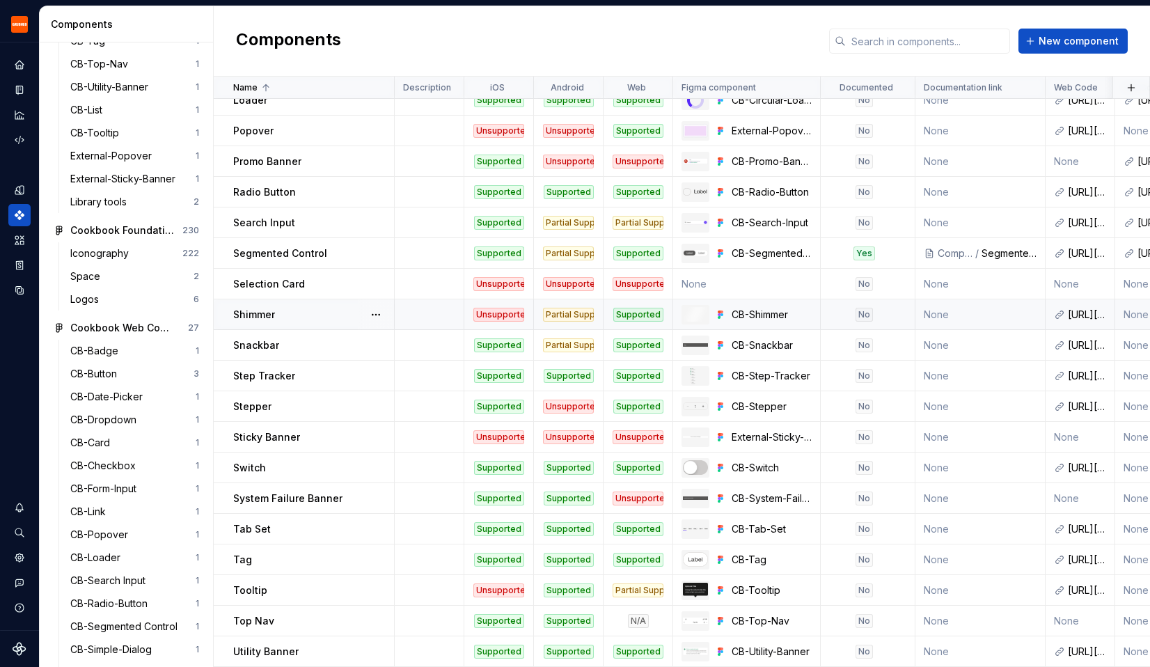
click at [307, 322] on td "Shimmer" at bounding box center [304, 314] width 181 height 31
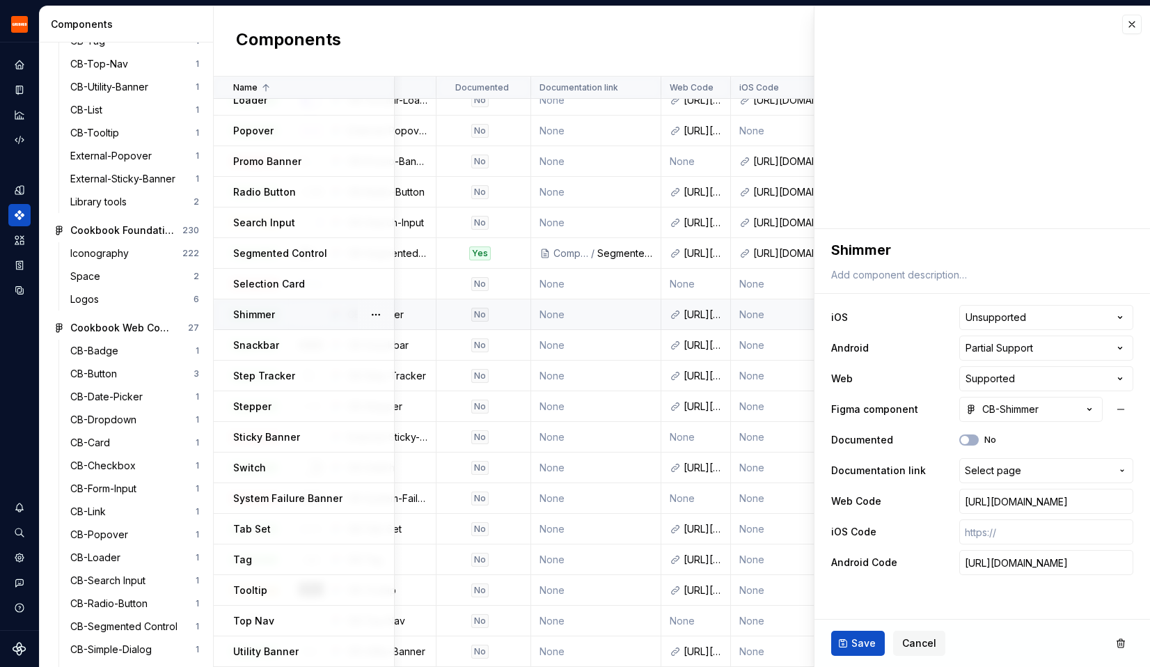
scroll to position [443, 384]
click at [1133, 31] on button "button" at bounding box center [1131, 24] width 19 height 19
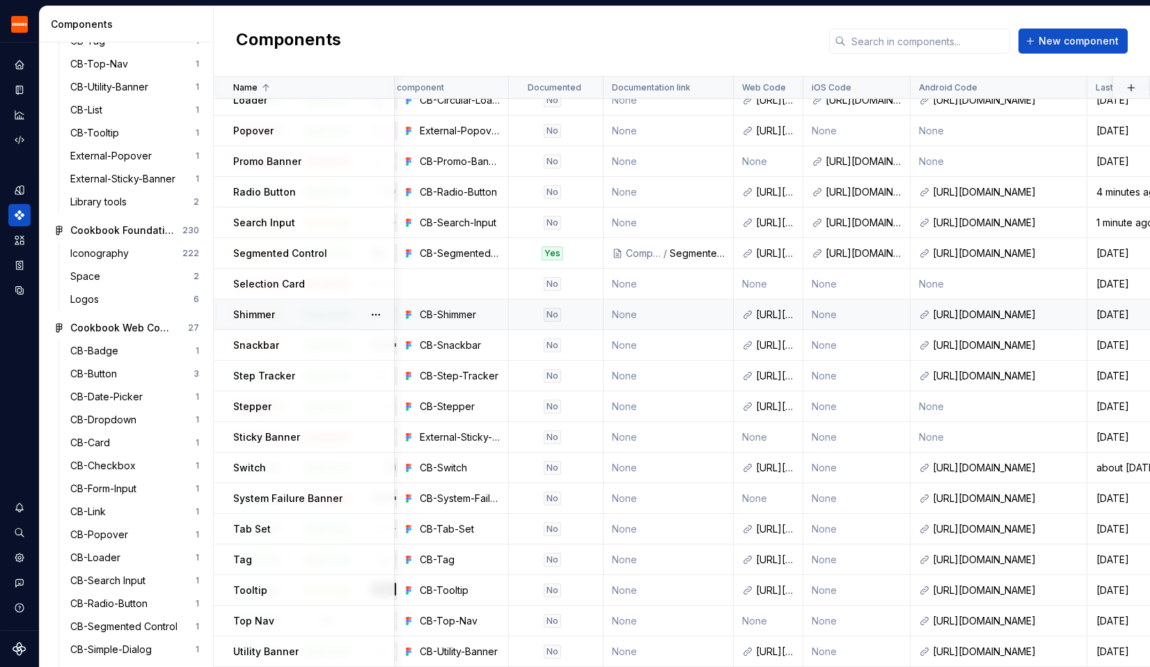
scroll to position [443, 0]
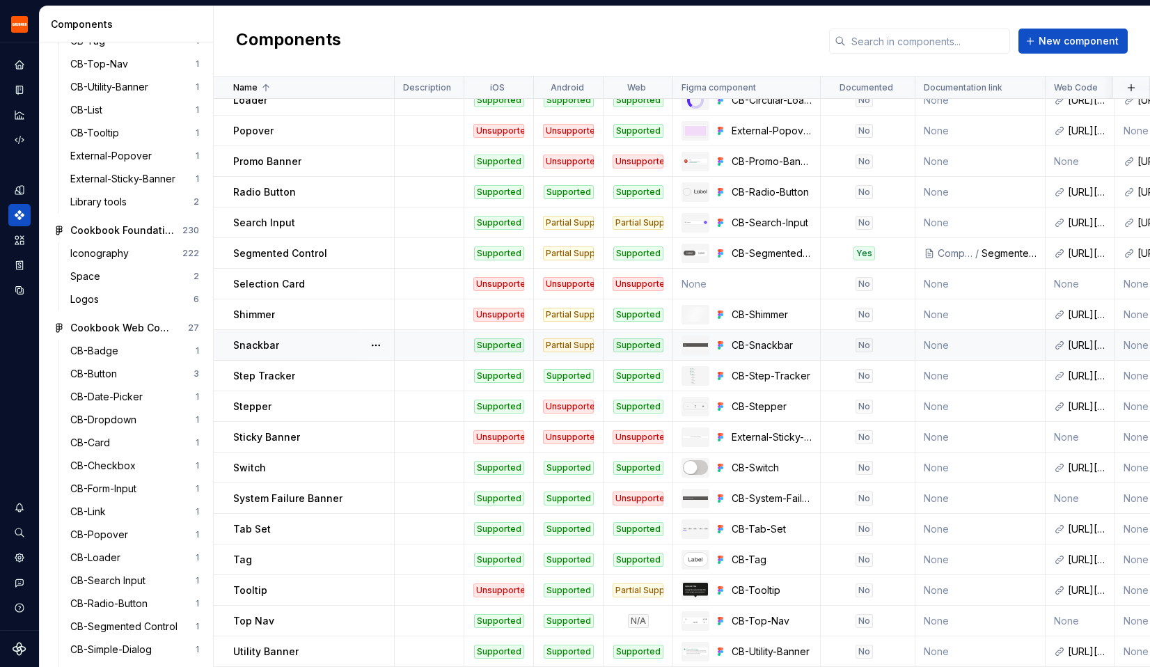
click at [295, 343] on div "Snackbar" at bounding box center [313, 345] width 160 height 14
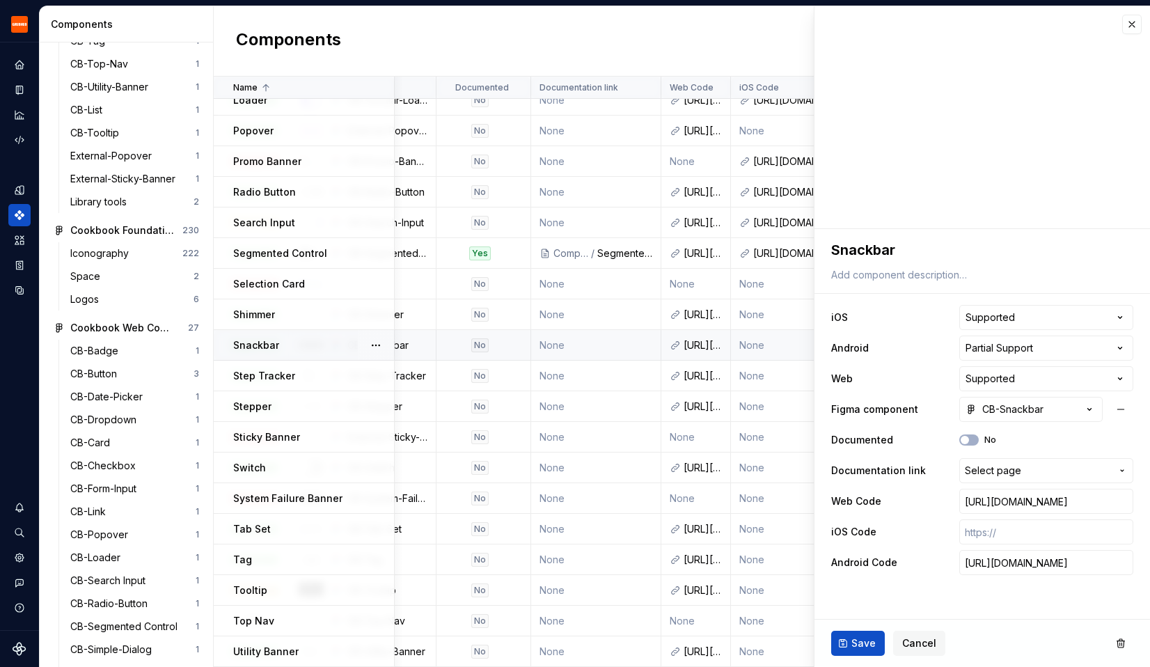
scroll to position [443, 384]
click at [985, 530] on input "text" at bounding box center [1046, 531] width 174 height 25
paste input "[URL][DOMAIN_NAME]"
type textarea "*"
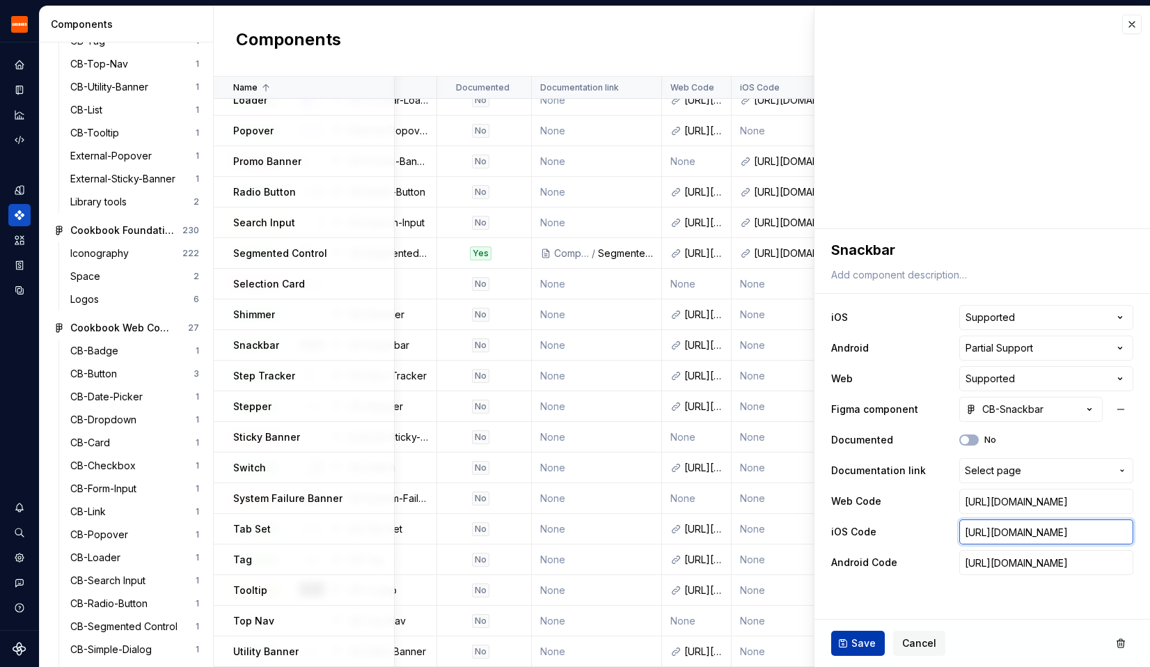
type input "[URL][DOMAIN_NAME]"
click at [841, 650] on button "Save" at bounding box center [858, 643] width 54 height 25
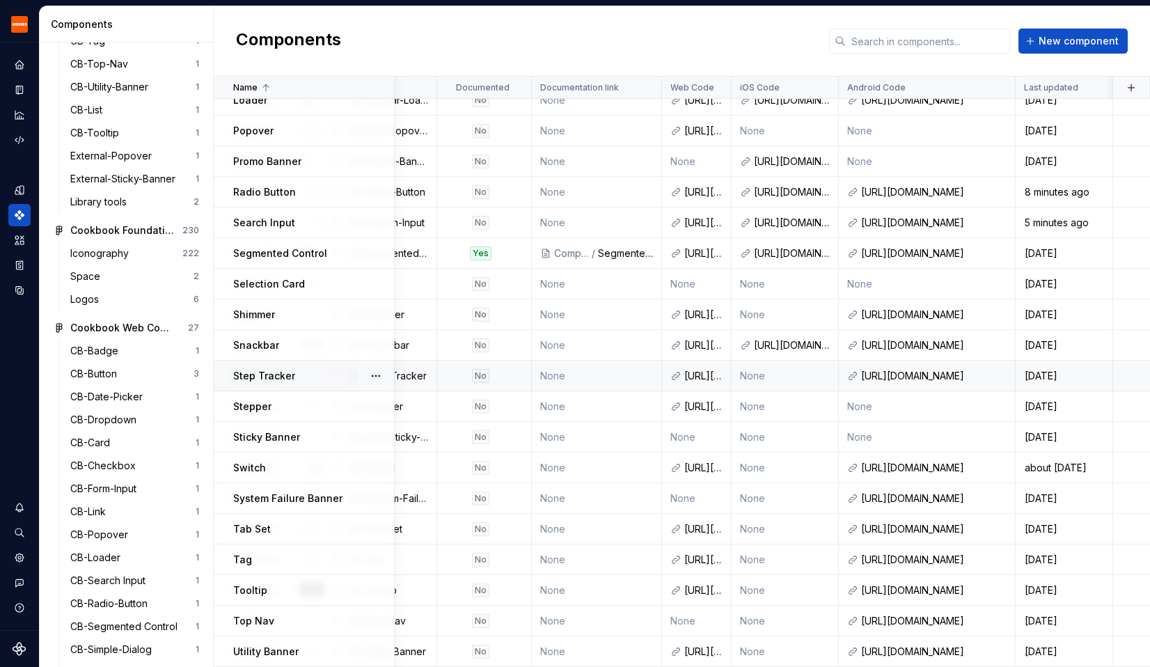
click at [270, 370] on p "Step Tracker" at bounding box center [264, 376] width 62 height 14
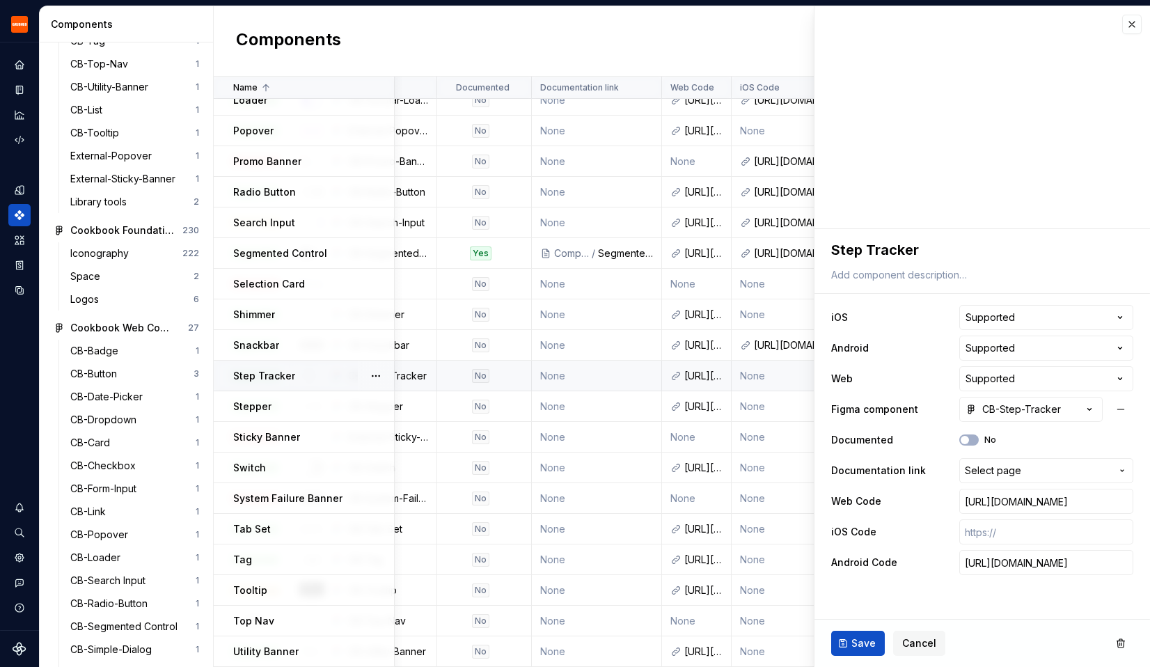
scroll to position [443, 384]
type textarea "*"
